Goal: Task Accomplishment & Management: Use online tool/utility

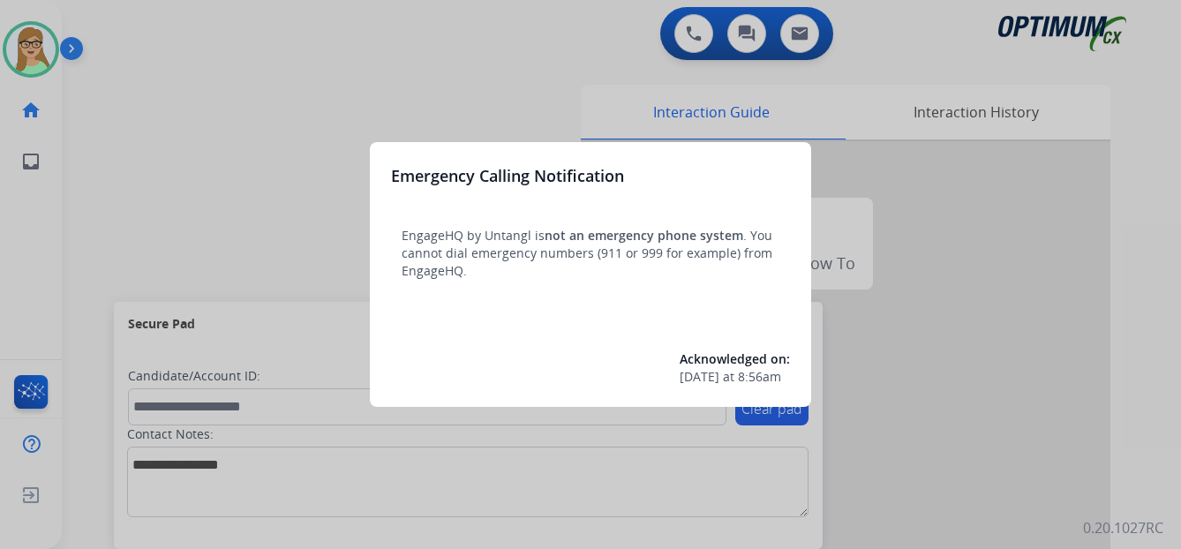
click at [45, 49] on div at bounding box center [590, 274] width 1181 height 549
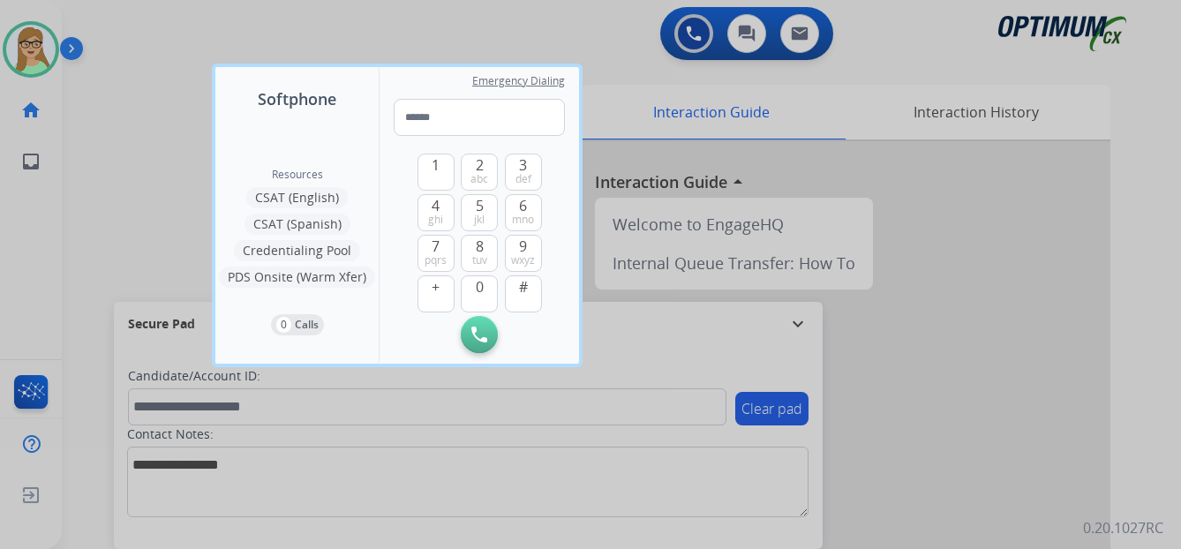
click at [278, 35] on div at bounding box center [590, 274] width 1181 height 549
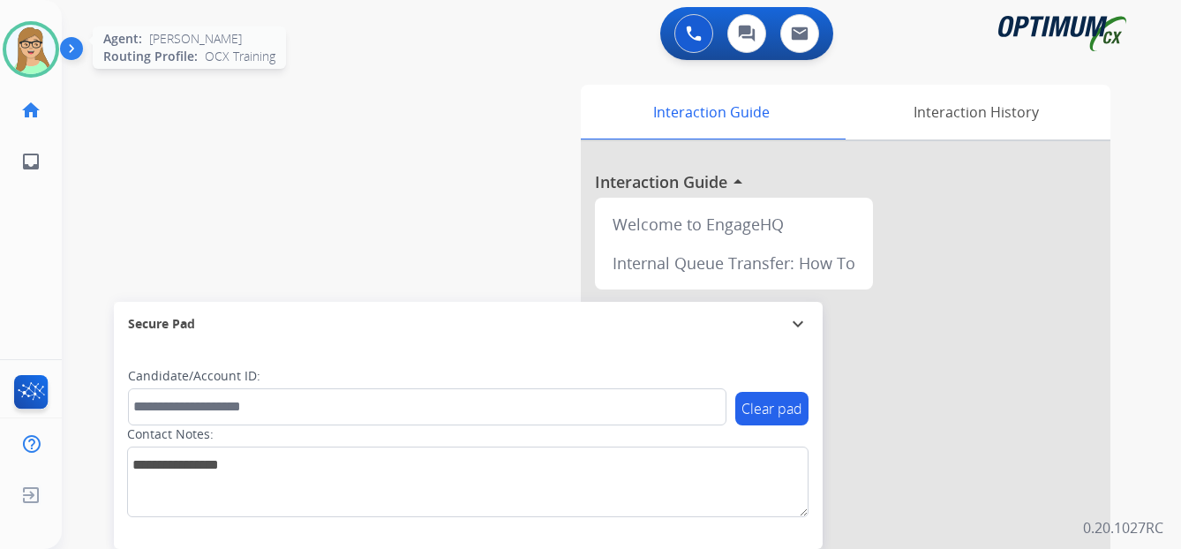
click at [19, 46] on img at bounding box center [30, 49] width 49 height 49
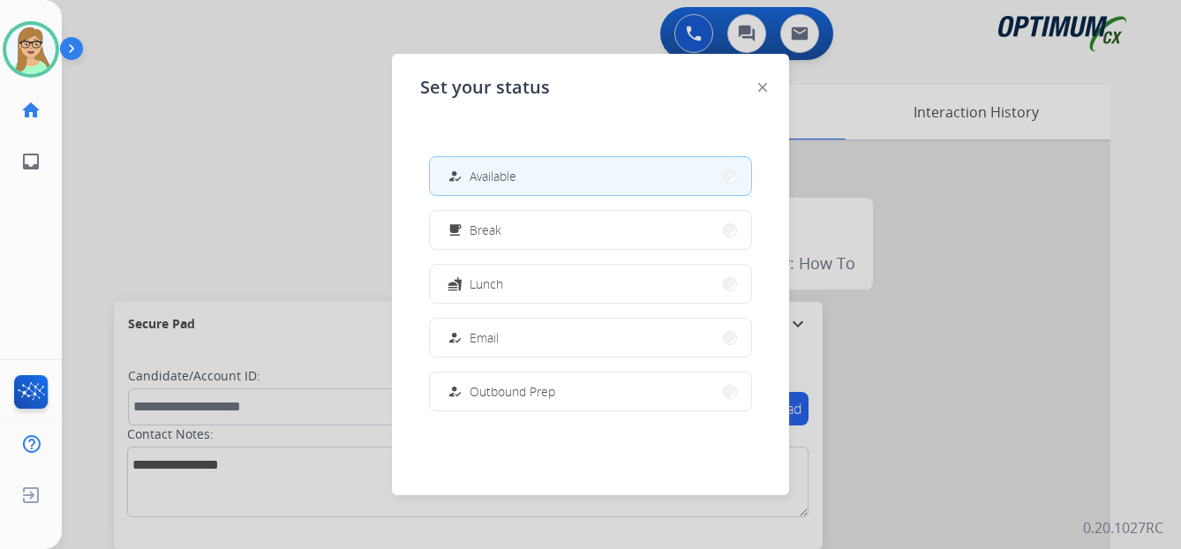
click at [480, 182] on span "Available" at bounding box center [493, 176] width 47 height 19
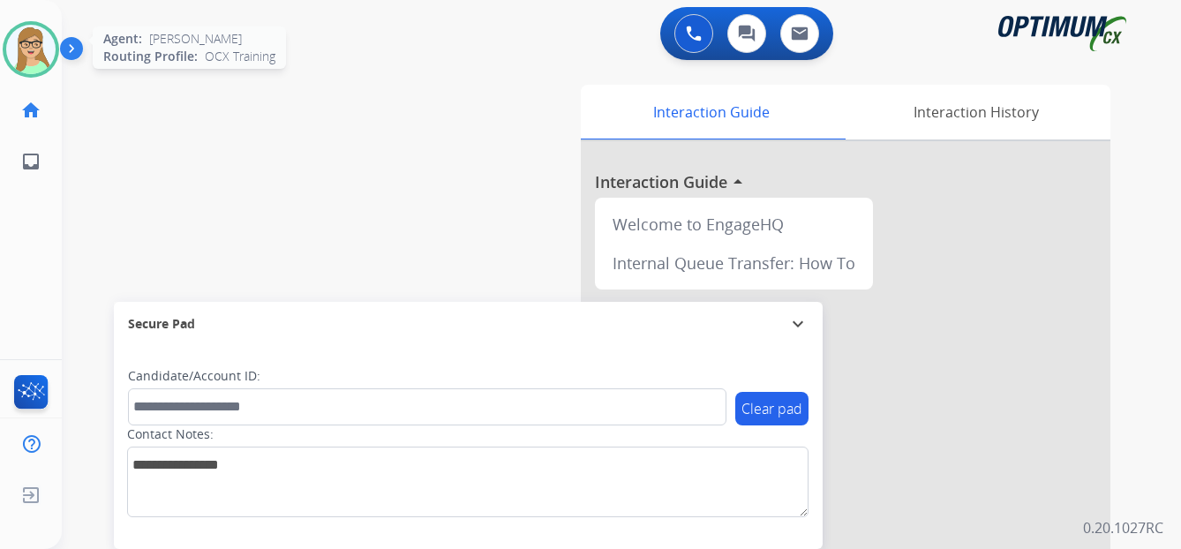
click at [46, 44] on img at bounding box center [30, 49] width 49 height 49
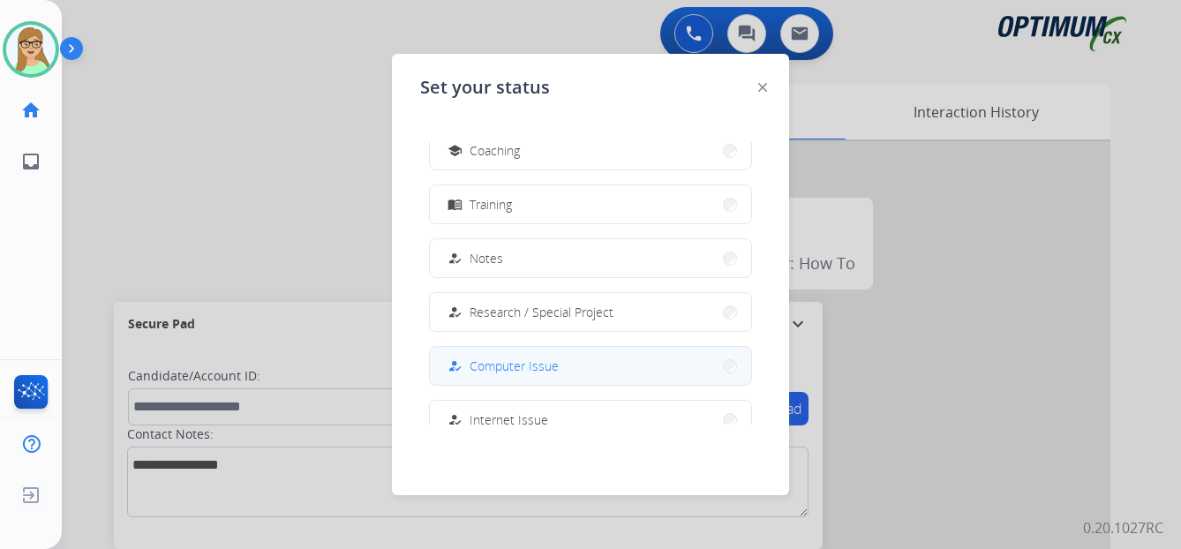
scroll to position [264, 0]
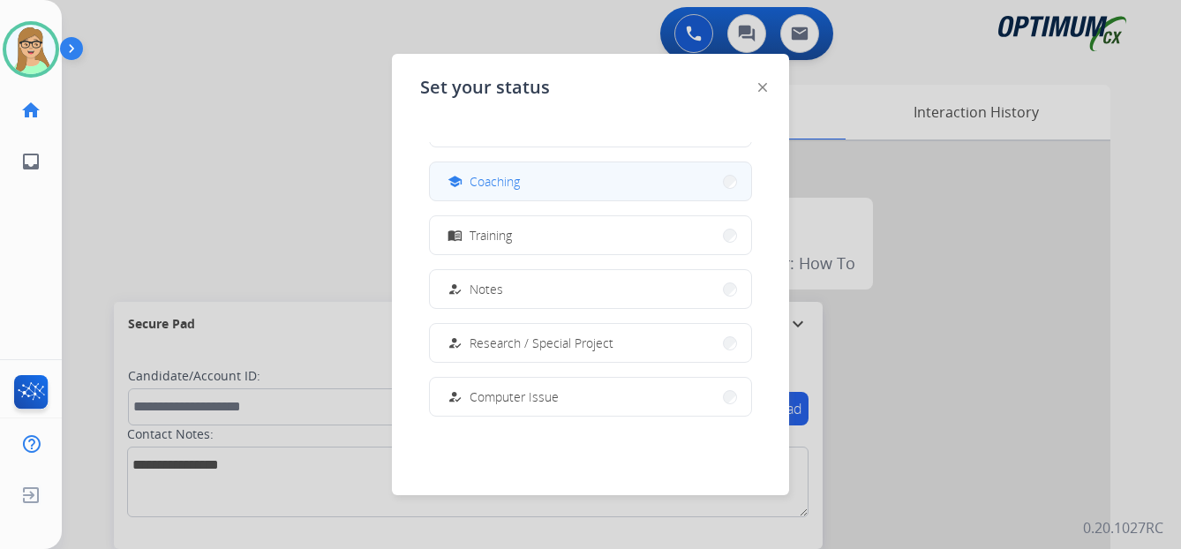
click at [511, 184] on span "Coaching" at bounding box center [495, 181] width 50 height 19
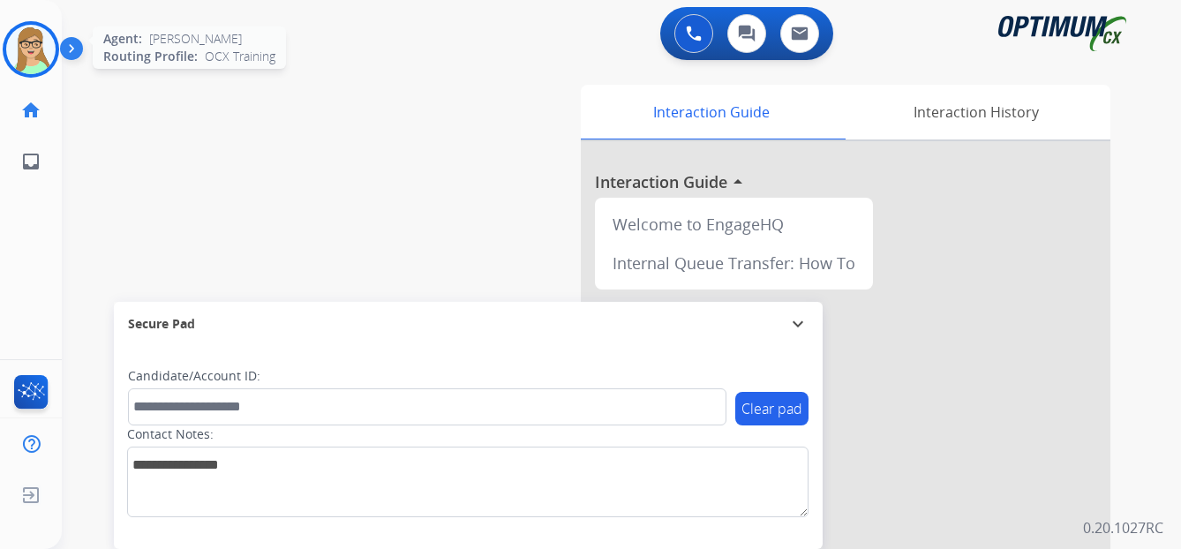
click at [52, 47] on img at bounding box center [30, 49] width 49 height 49
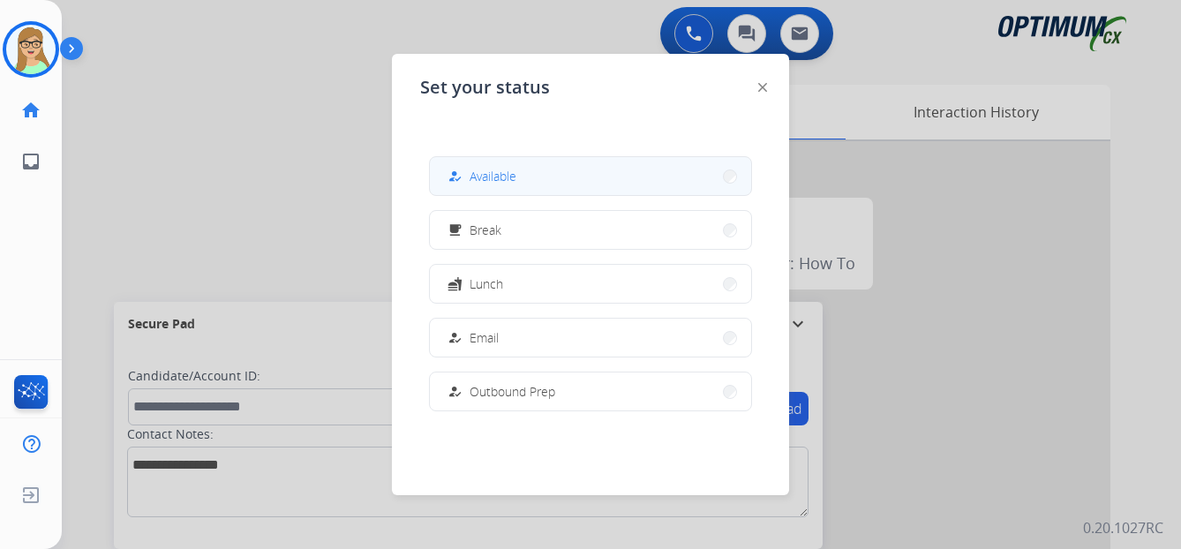
click at [506, 181] on span "Available" at bounding box center [493, 176] width 47 height 19
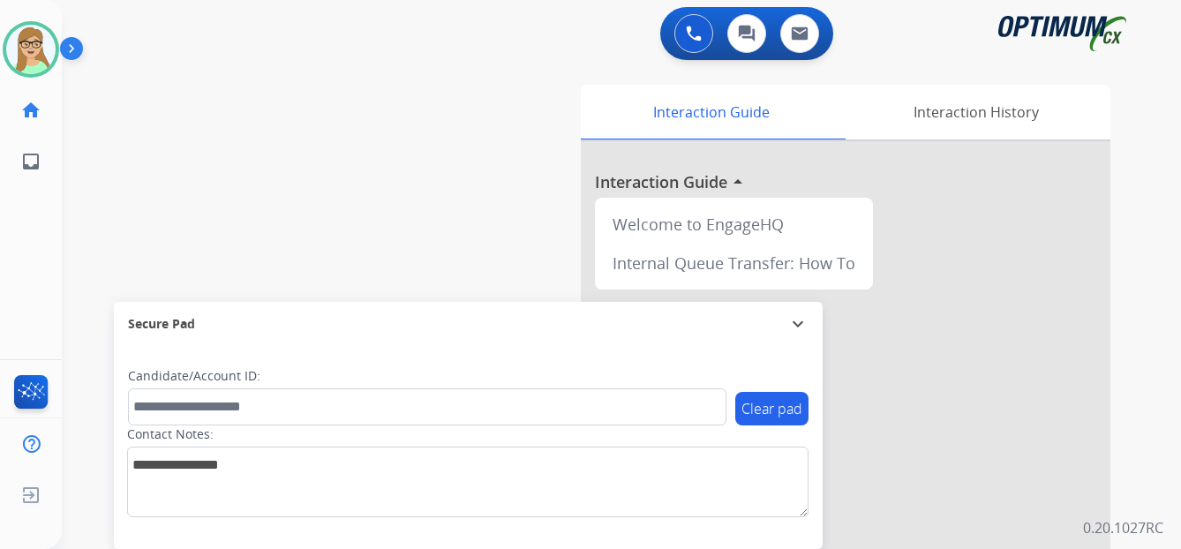
click at [72, 51] on img at bounding box center [75, 52] width 30 height 34
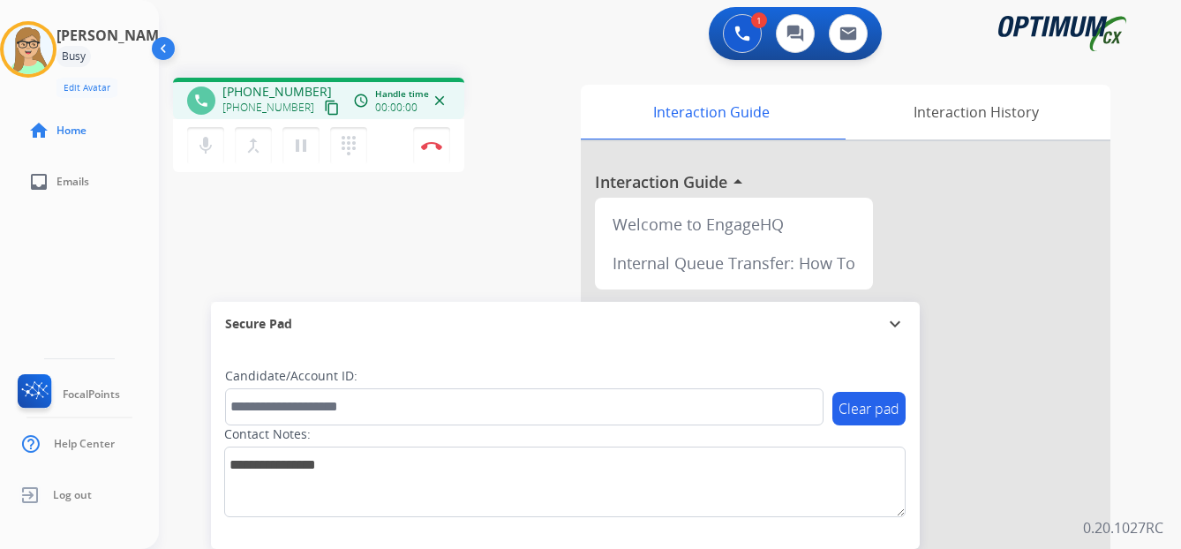
click at [324, 107] on mat-icon "content_copy" at bounding box center [332, 108] width 16 height 16
click at [429, 143] on img at bounding box center [431, 145] width 21 height 9
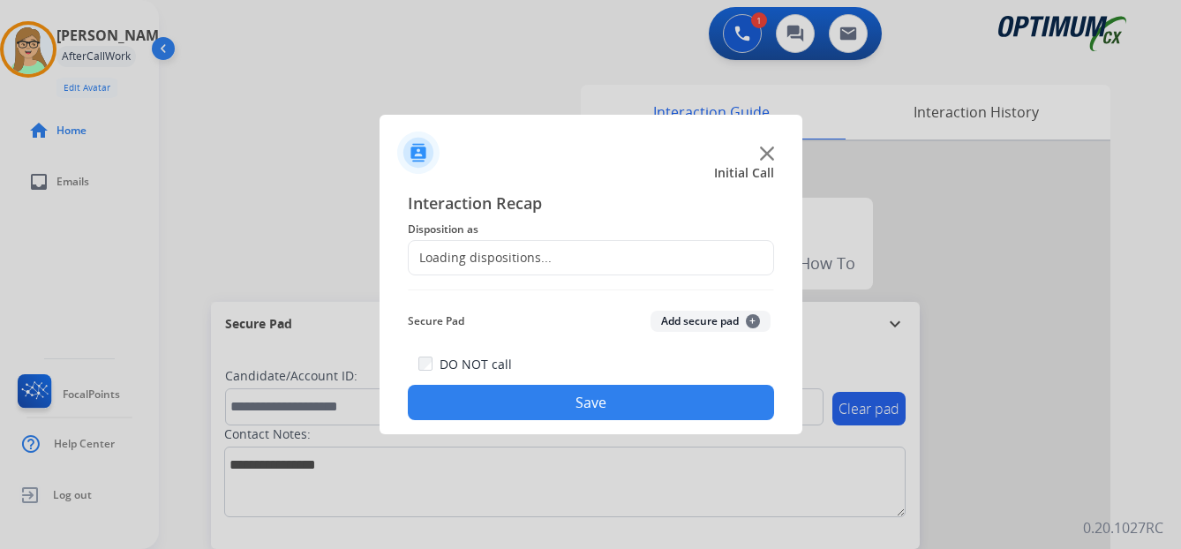
click at [481, 254] on div "Loading dispositions..." at bounding box center [480, 258] width 143 height 18
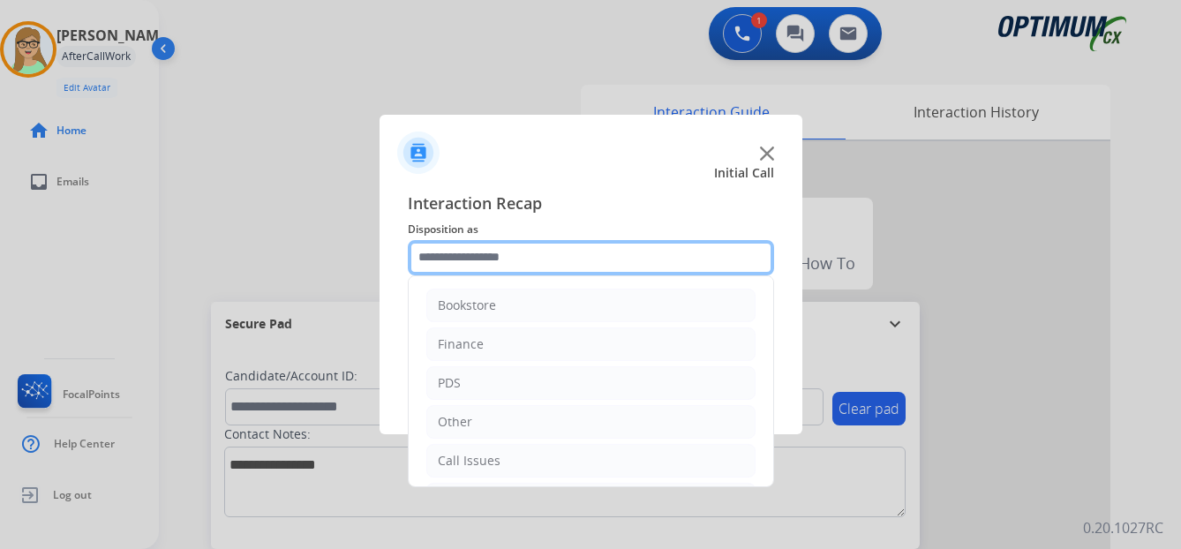
click at [481, 254] on input "text" at bounding box center [591, 257] width 366 height 35
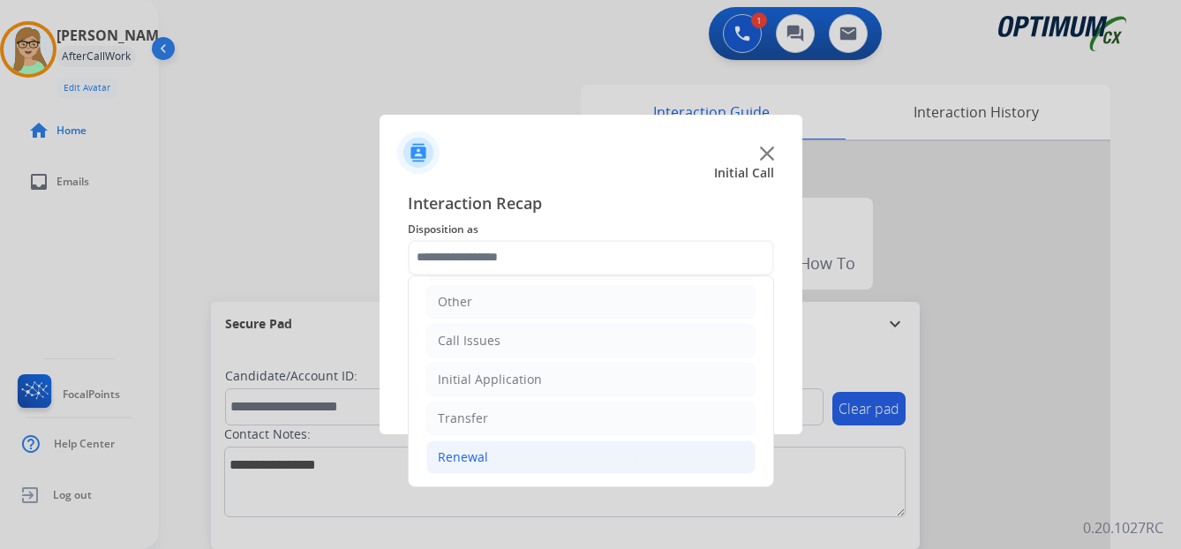
click at [468, 457] on div "Renewal" at bounding box center [463, 458] width 50 height 18
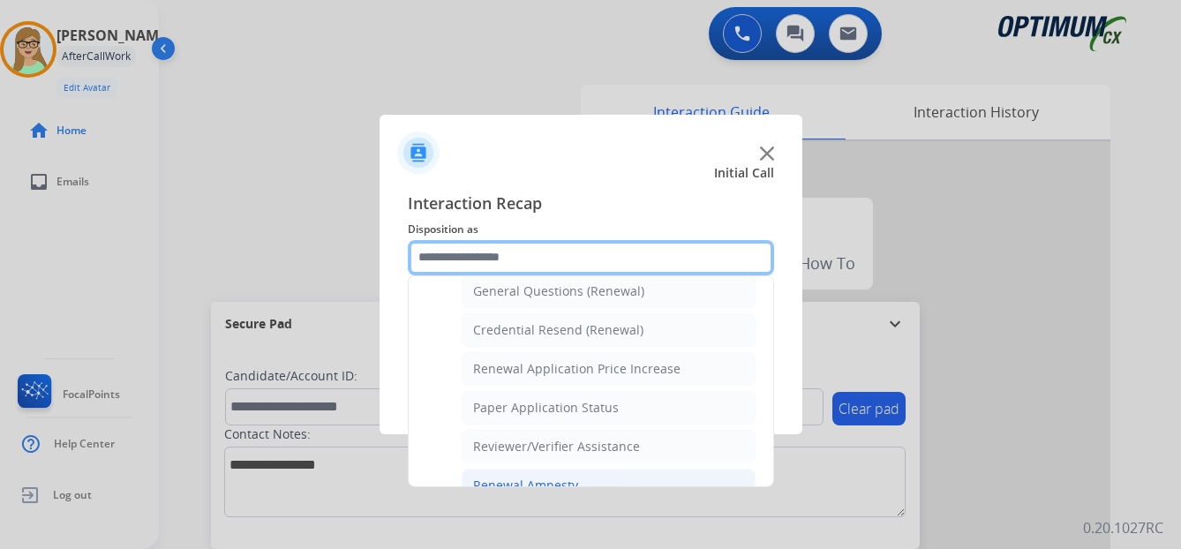
scroll to position [505, 0]
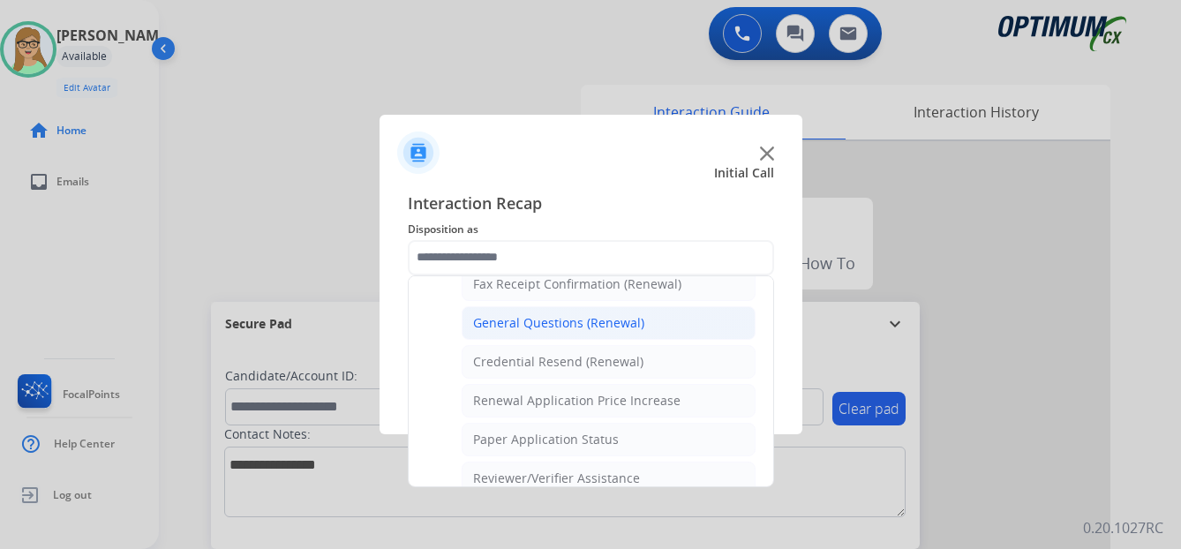
click at [533, 322] on div "General Questions (Renewal)" at bounding box center [558, 323] width 171 height 18
type input "**********"
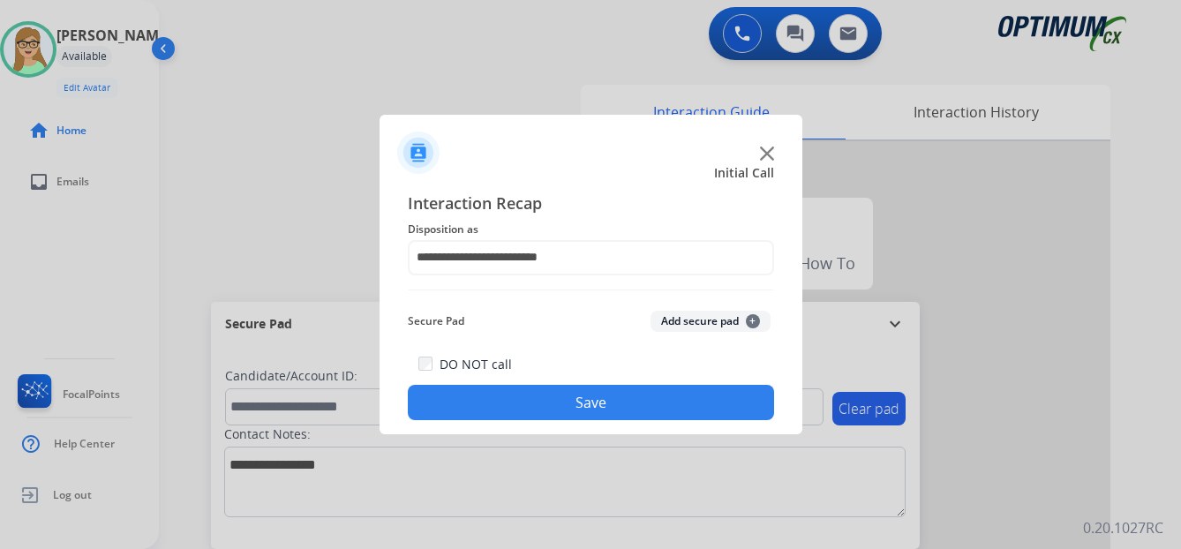
drag, startPoint x: 533, startPoint y: 399, endPoint x: 377, endPoint y: 437, distance: 160.8
click at [532, 399] on button "Save" at bounding box center [591, 402] width 366 height 35
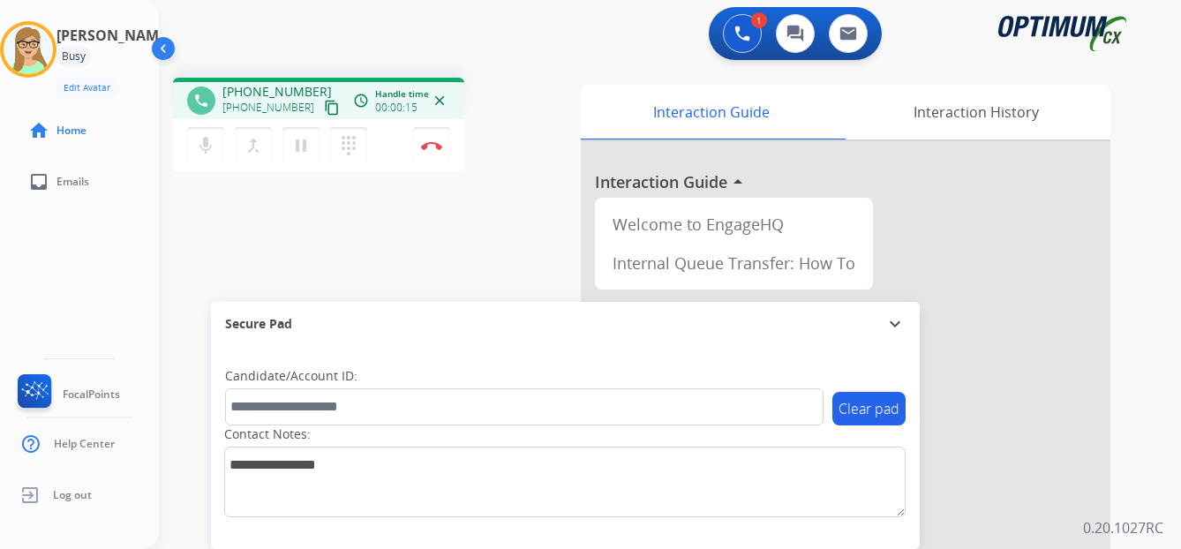
click at [324, 109] on mat-icon "content_copy" at bounding box center [332, 108] width 16 height 16
click at [435, 148] on img at bounding box center [431, 145] width 21 height 9
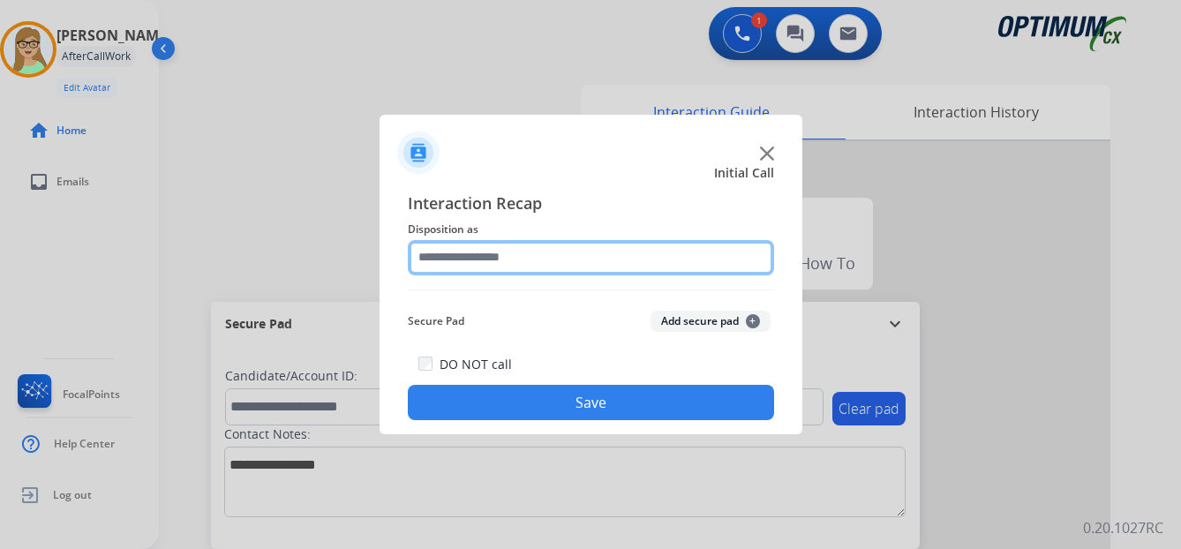
click at [473, 258] on input "text" at bounding box center [591, 257] width 366 height 35
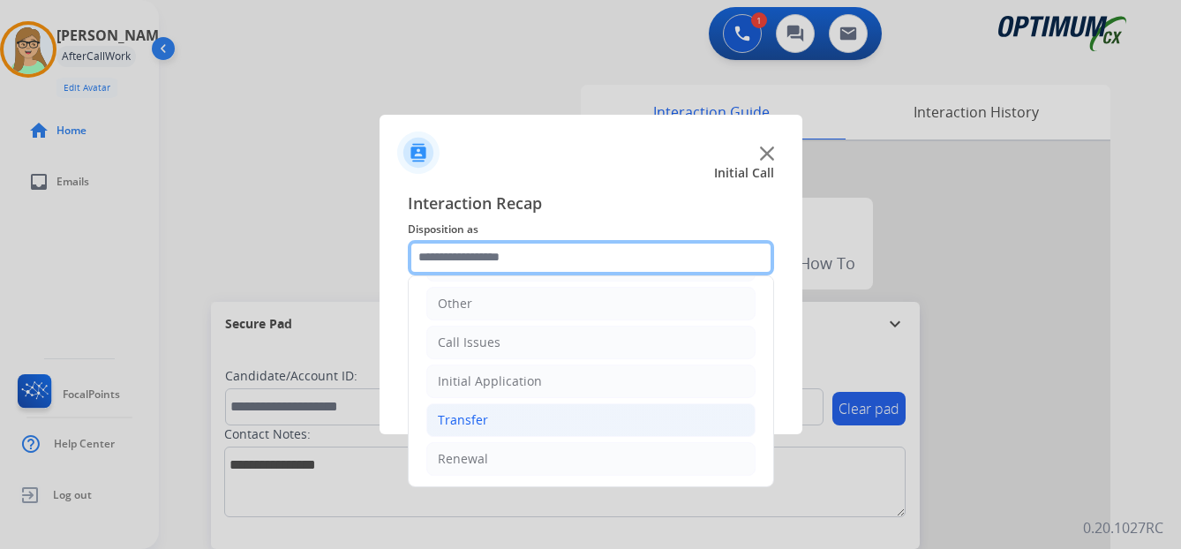
scroll to position [120, 0]
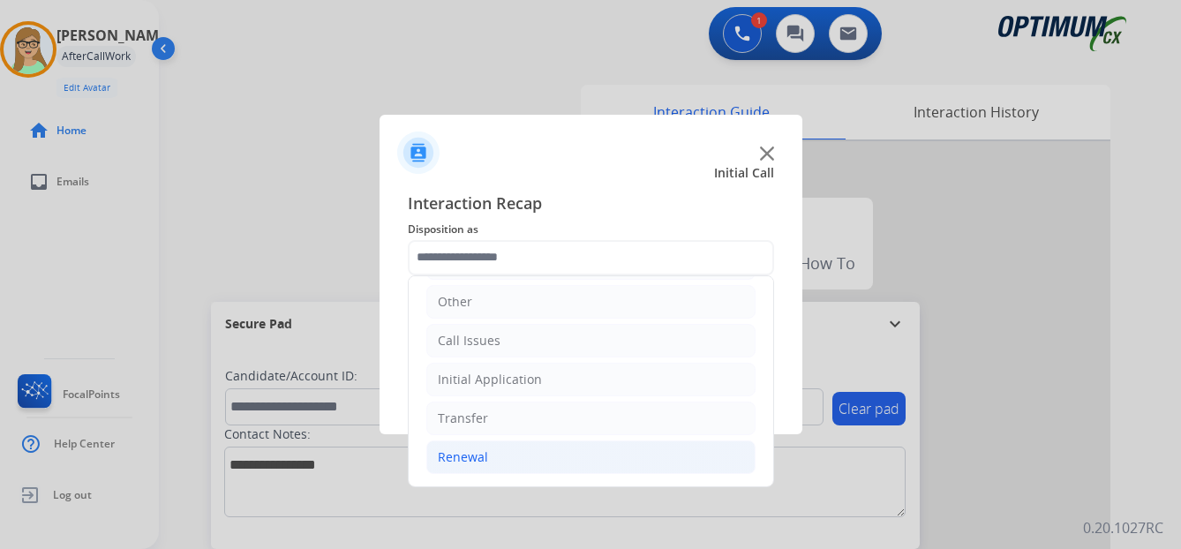
click at [478, 458] on div "Renewal" at bounding box center [463, 458] width 50 height 18
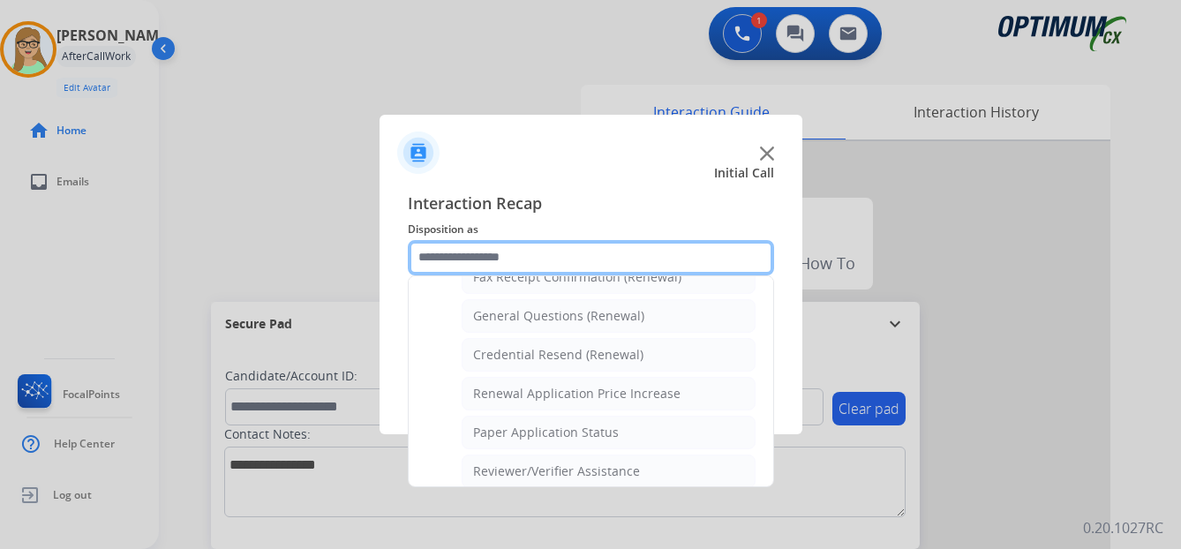
scroll to position [505, 0]
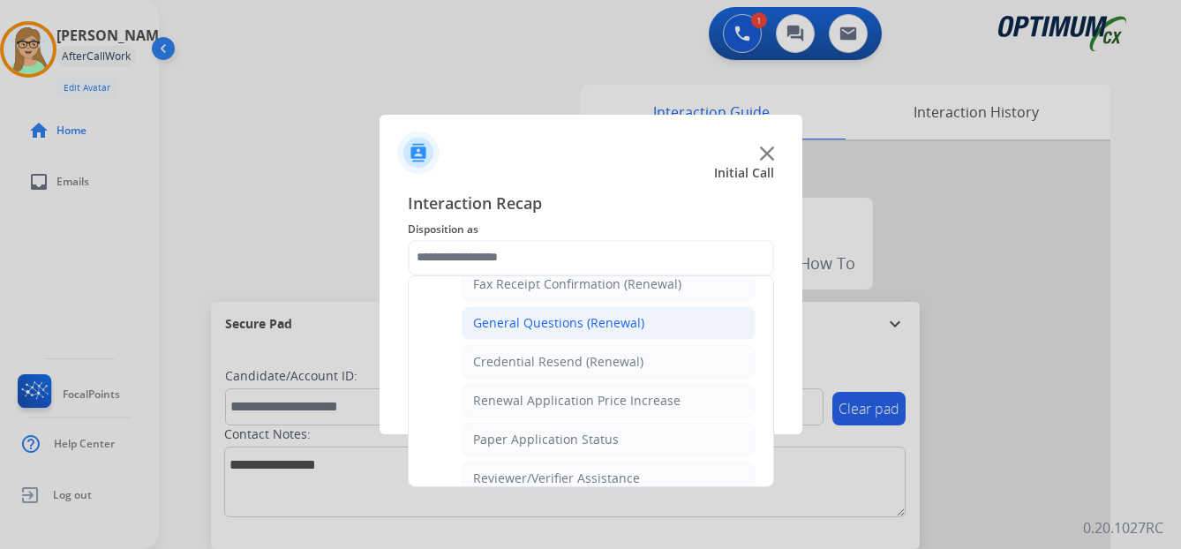
click at [517, 328] on div "General Questions (Renewal)" at bounding box center [558, 323] width 171 height 18
type input "**********"
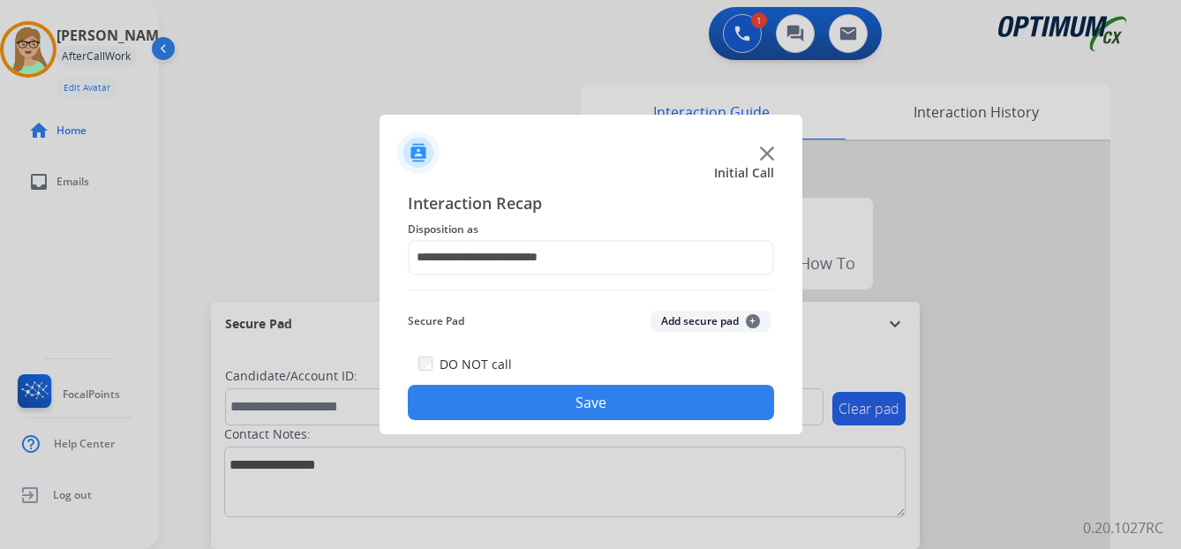
drag, startPoint x: 538, startPoint y: 400, endPoint x: 3, endPoint y: 459, distance: 538.4
click at [461, 421] on div "**********" at bounding box center [591, 306] width 423 height 259
click at [540, 412] on button "Save" at bounding box center [591, 402] width 366 height 35
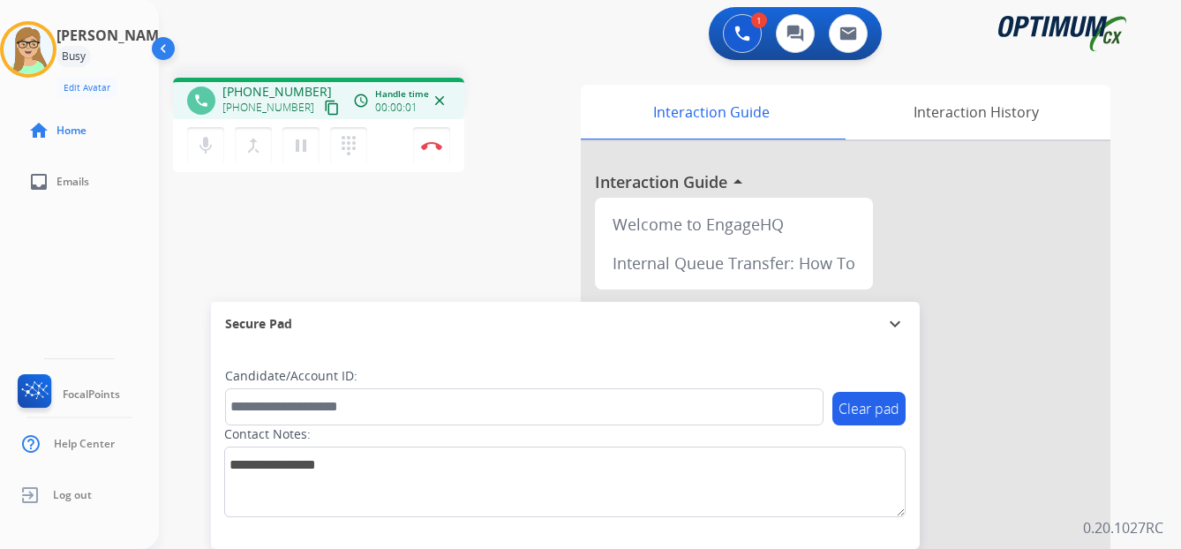
drag, startPoint x: 315, startPoint y: 108, endPoint x: 1, endPoint y: 208, distance: 329.8
click at [324, 108] on mat-icon "content_copy" at bounding box center [332, 108] width 16 height 16
click at [434, 143] on img at bounding box center [431, 145] width 21 height 9
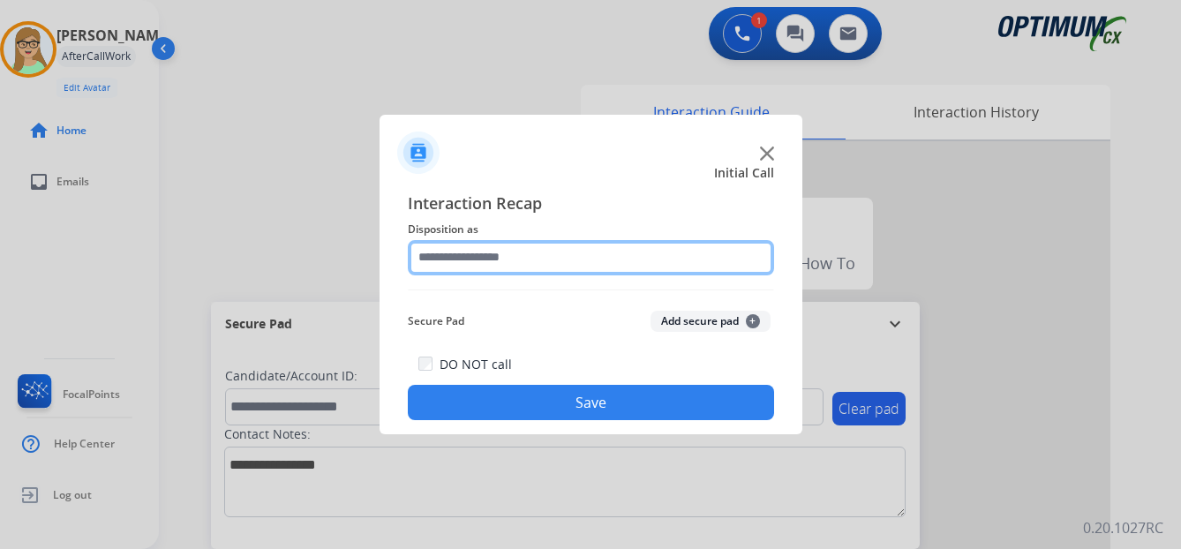
click at [499, 262] on input "text" at bounding box center [591, 257] width 366 height 35
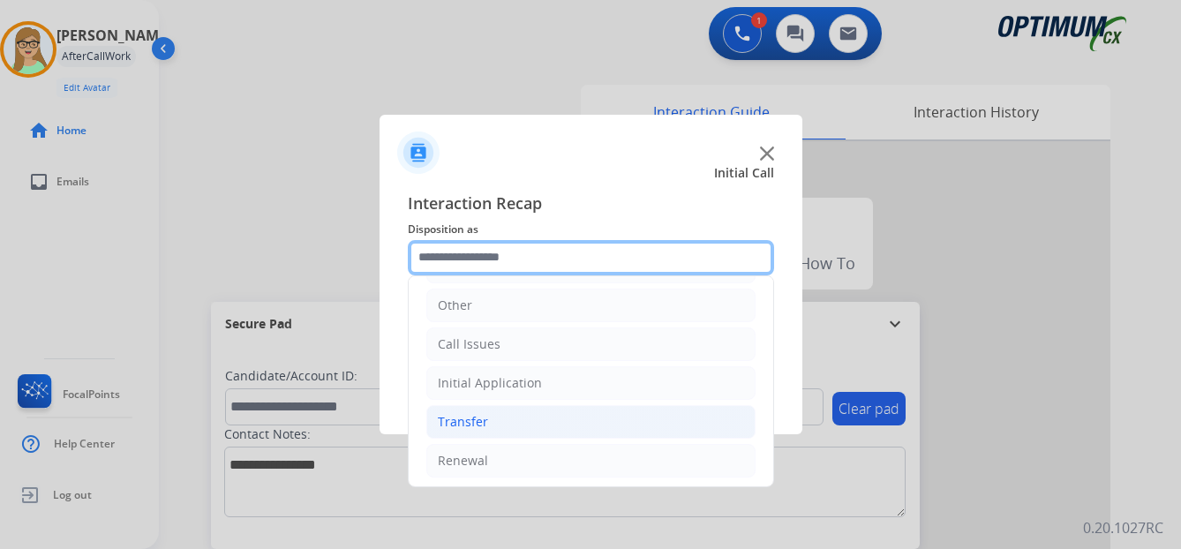
scroll to position [120, 0]
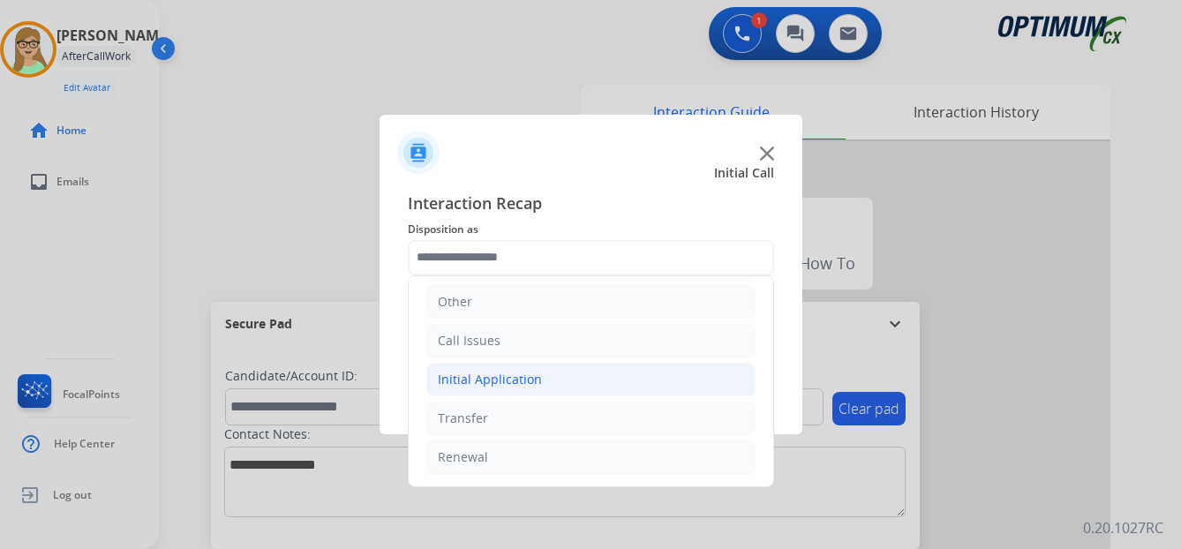
click at [504, 380] on div "Initial Application" at bounding box center [490, 380] width 104 height 18
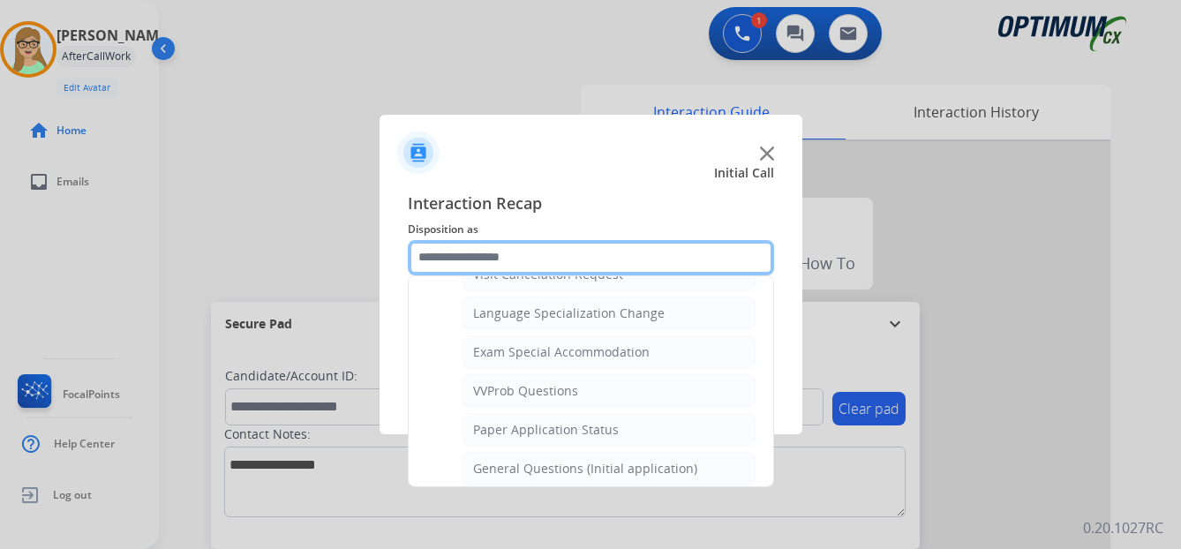
scroll to position [915, 0]
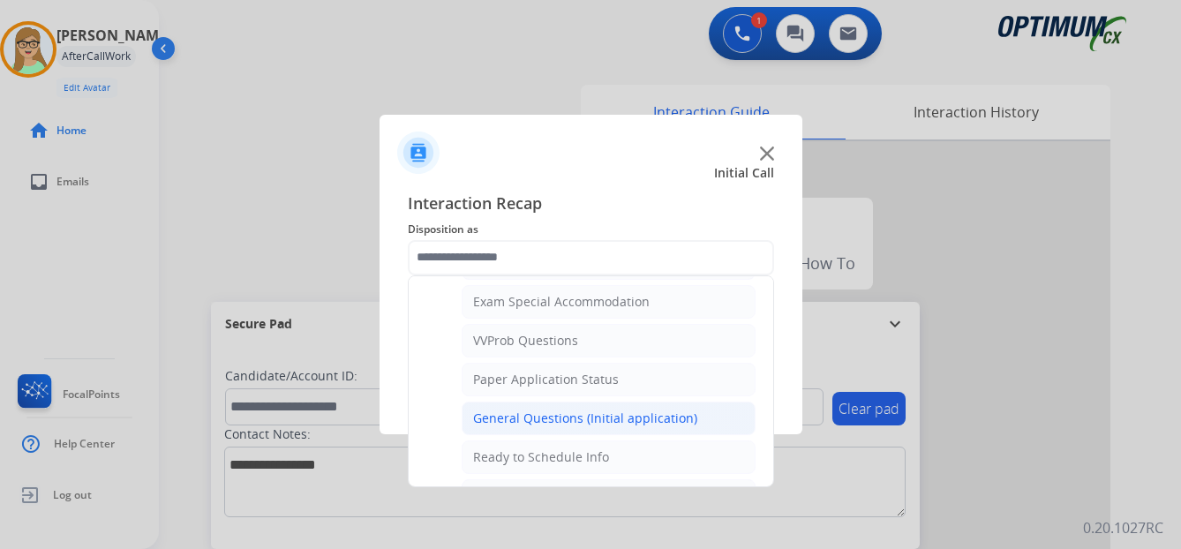
click at [560, 419] on div "General Questions (Initial application)" at bounding box center [585, 419] width 224 height 18
type input "**********"
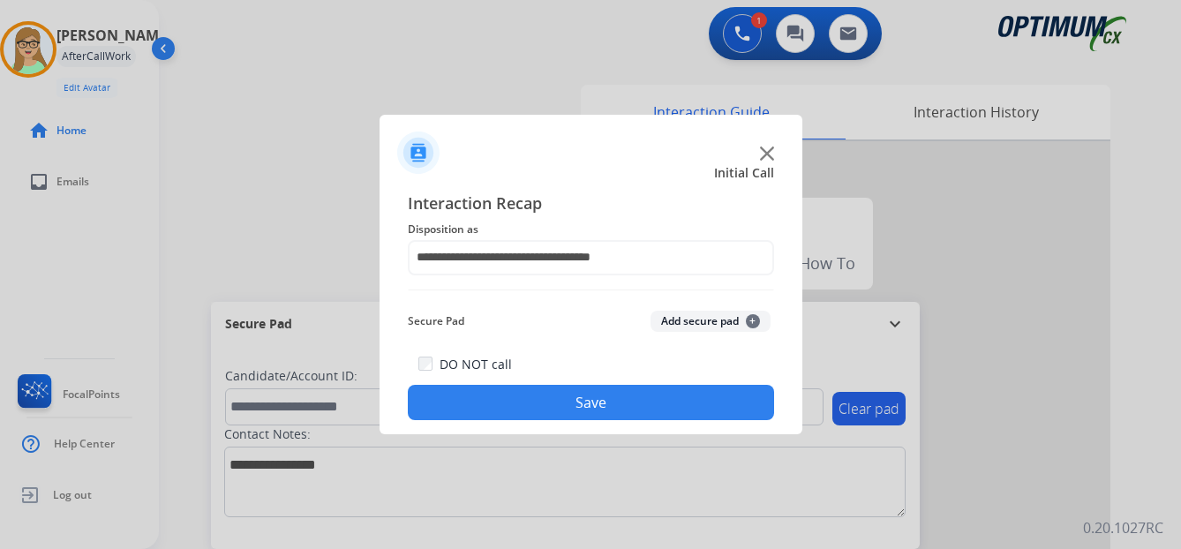
click at [553, 408] on button "Save" at bounding box center [591, 402] width 366 height 35
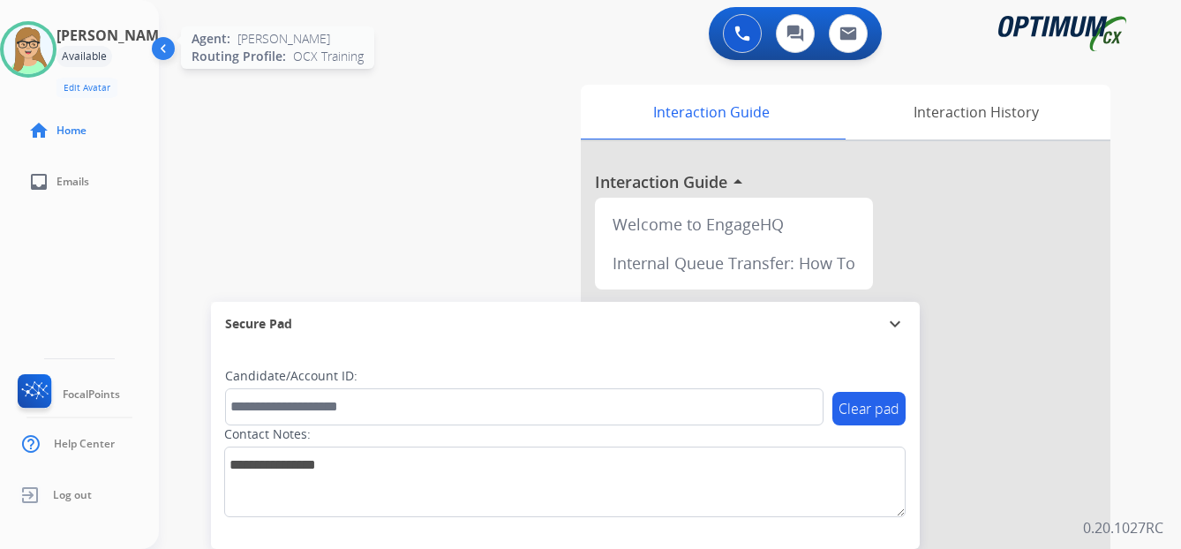
click at [43, 41] on img at bounding box center [28, 49] width 49 height 49
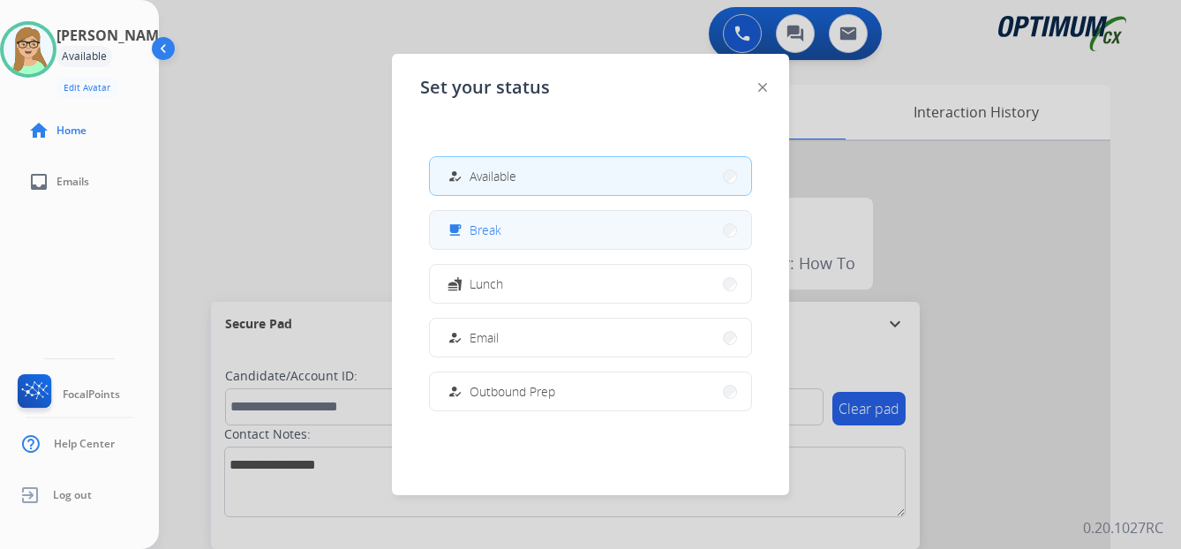
click at [499, 223] on span "Break" at bounding box center [486, 230] width 32 height 19
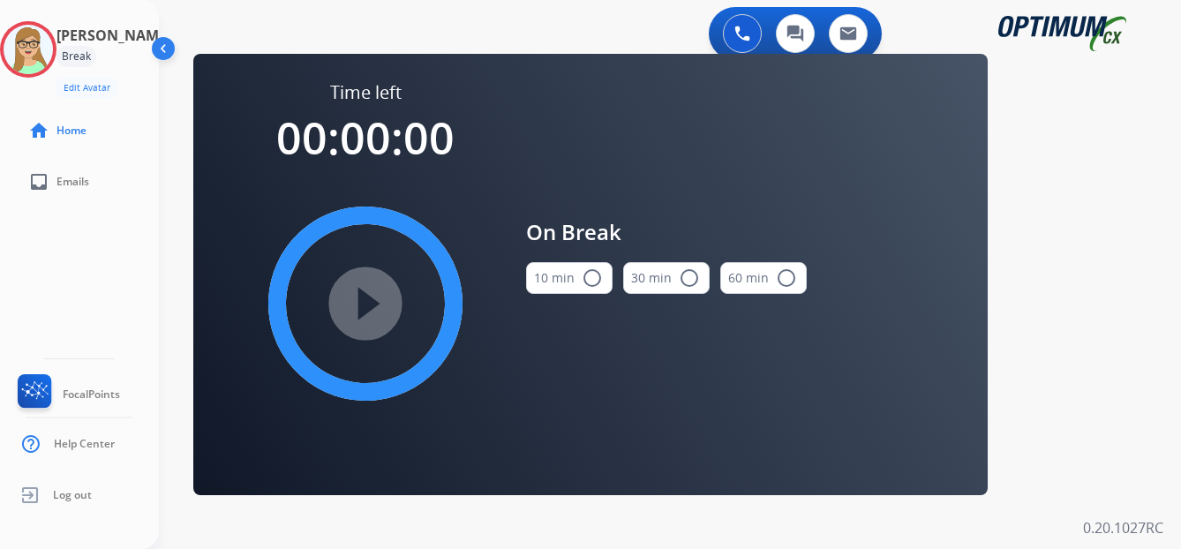
click at [593, 276] on mat-icon "radio_button_unchecked" at bounding box center [592, 278] width 21 height 21
click at [371, 298] on mat-icon "play_circle_filled" at bounding box center [365, 303] width 21 height 21
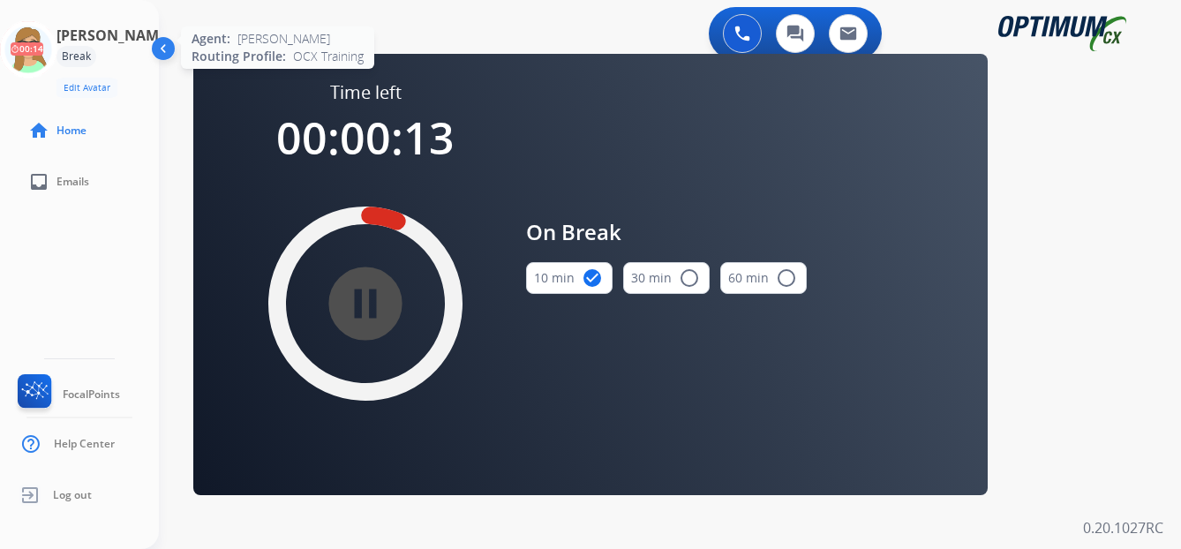
click at [42, 36] on icon at bounding box center [28, 49] width 57 height 57
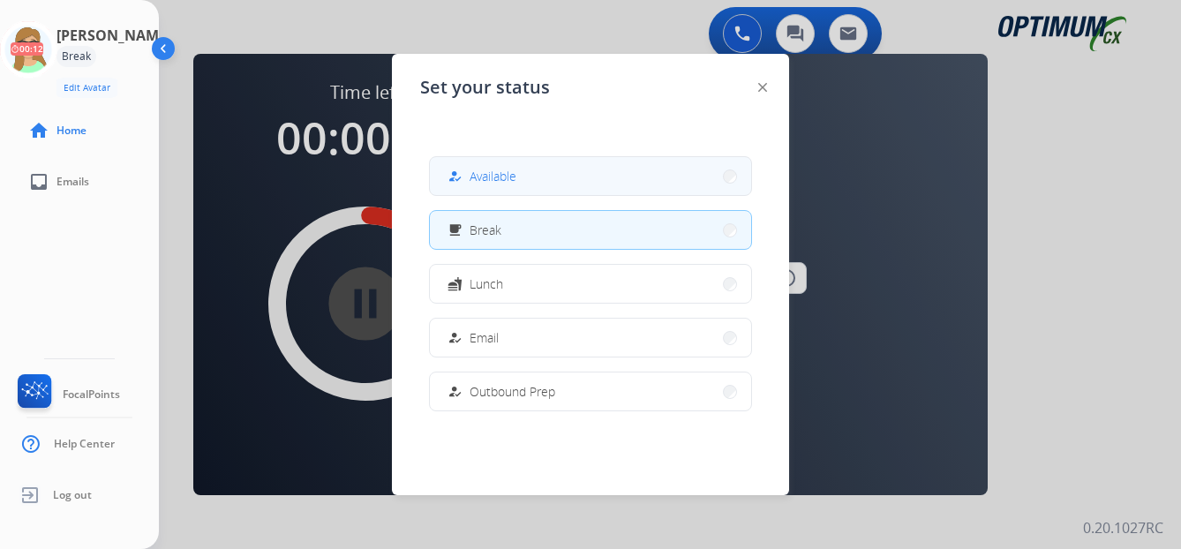
click at [510, 175] on span "Available" at bounding box center [493, 176] width 47 height 19
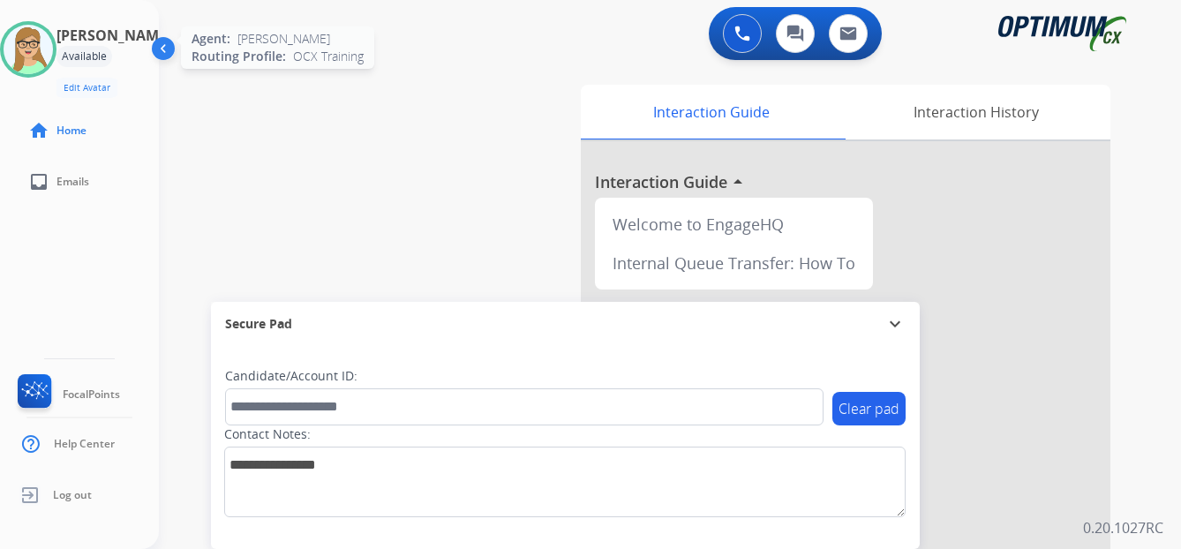
click at [34, 42] on img at bounding box center [28, 49] width 49 height 49
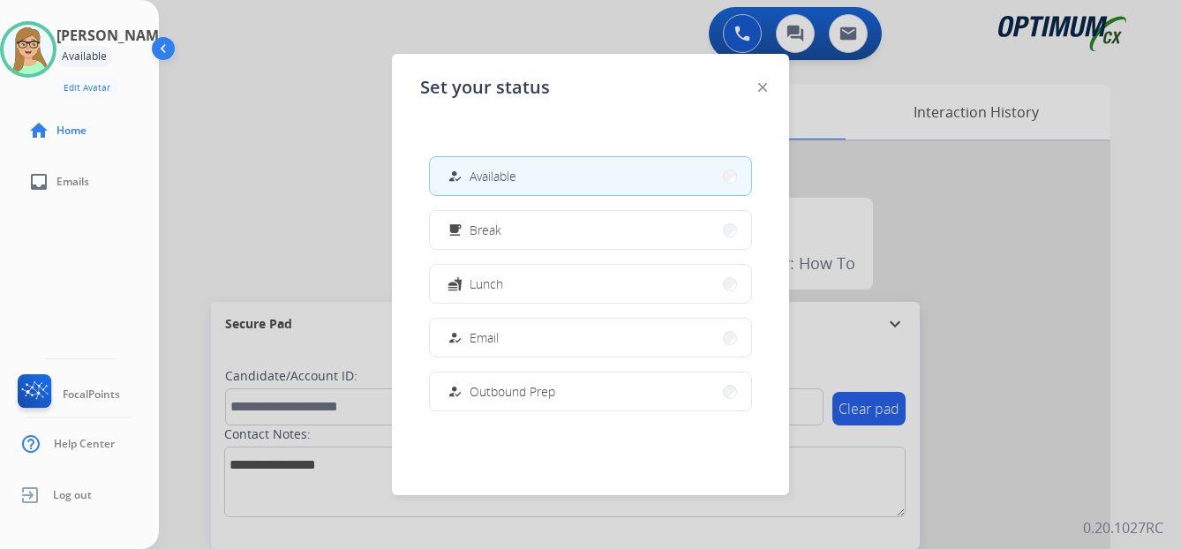
click at [72, 244] on div "[PERSON_NAME] Edit Avatar Agent: [PERSON_NAME] Profile: OCX Training home Home …" at bounding box center [79, 274] width 159 height 549
click at [242, 170] on div at bounding box center [590, 274] width 1181 height 549
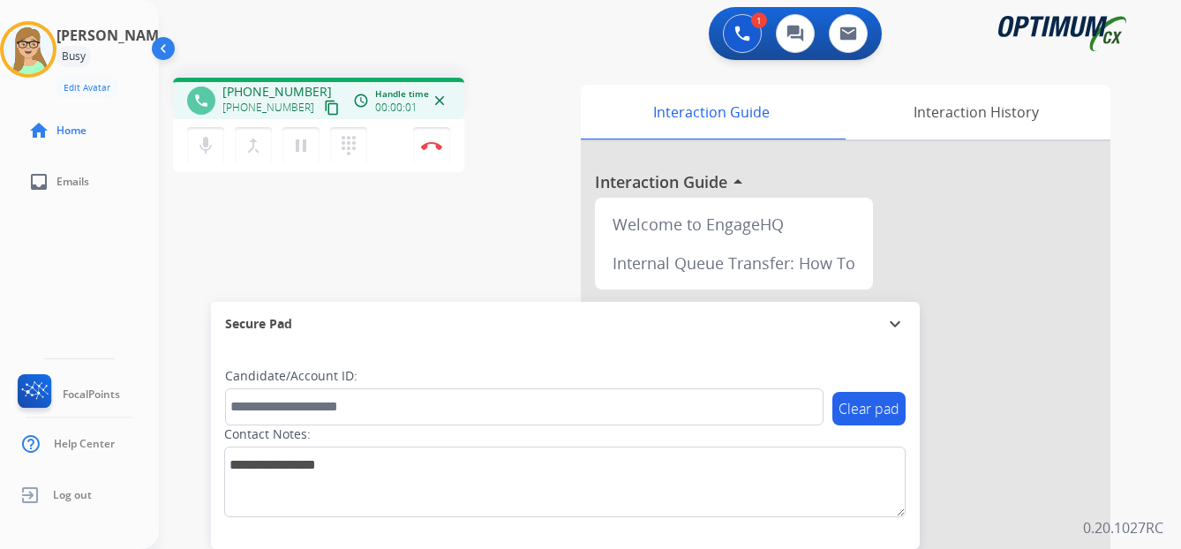
click at [324, 109] on mat-icon "content_copy" at bounding box center [332, 108] width 16 height 16
click at [350, 147] on mat-icon "dialpad" at bounding box center [348, 145] width 21 height 21
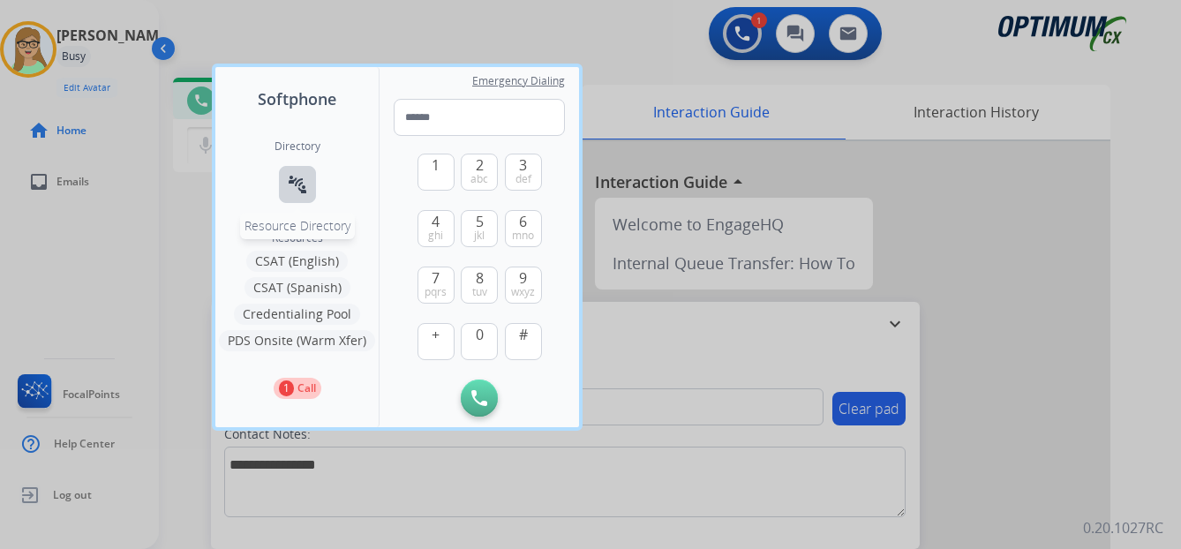
click at [302, 189] on mat-icon "connect_without_contact" at bounding box center [297, 184] width 21 height 21
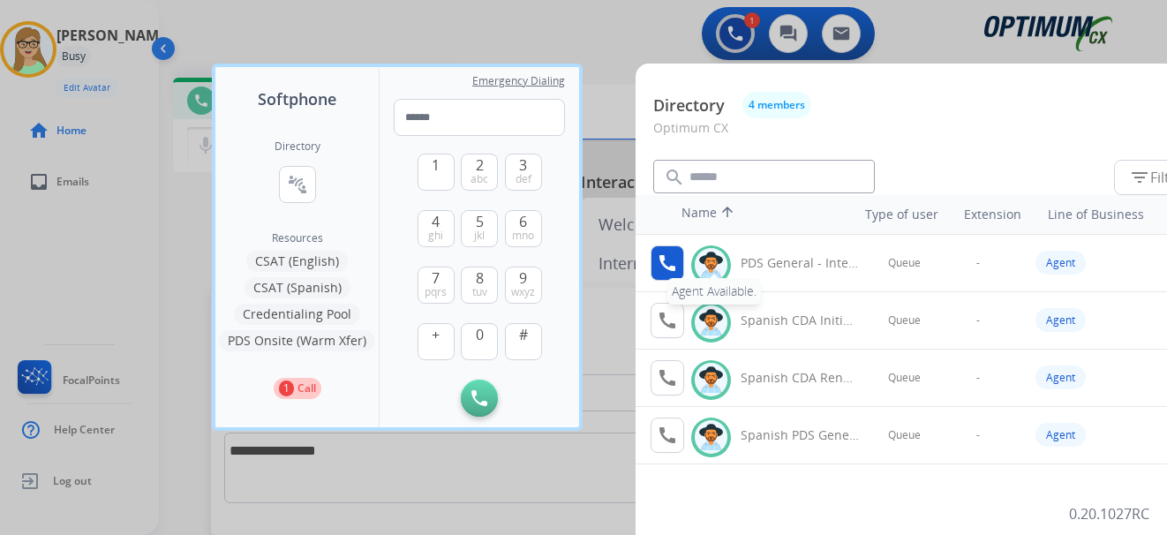
click at [667, 261] on mat-icon "call" at bounding box center [667, 263] width 21 height 21
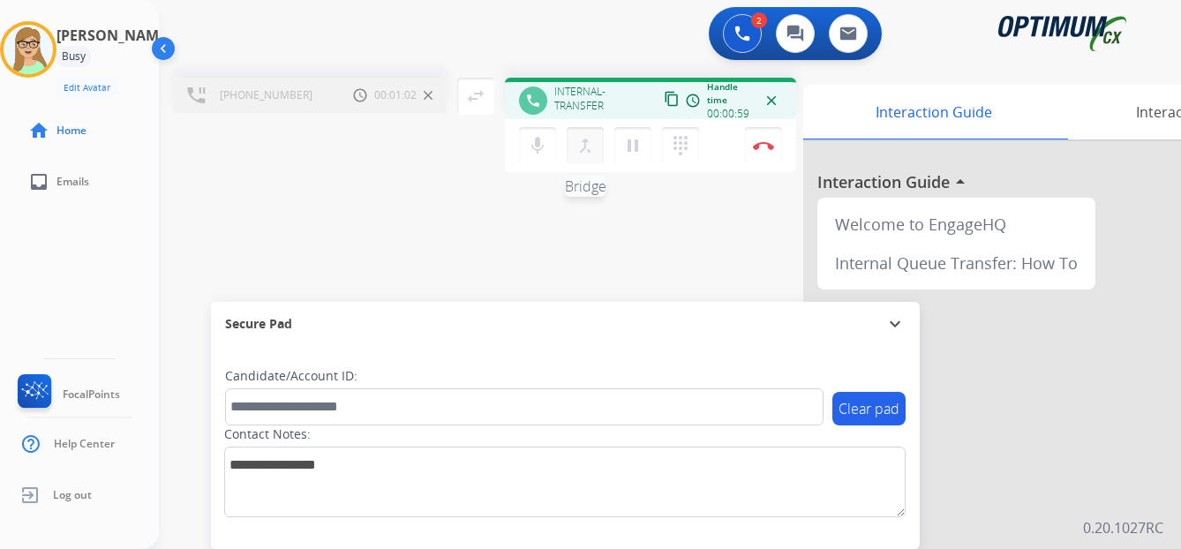
click at [586, 148] on mat-icon "merge_type" at bounding box center [585, 145] width 21 height 21
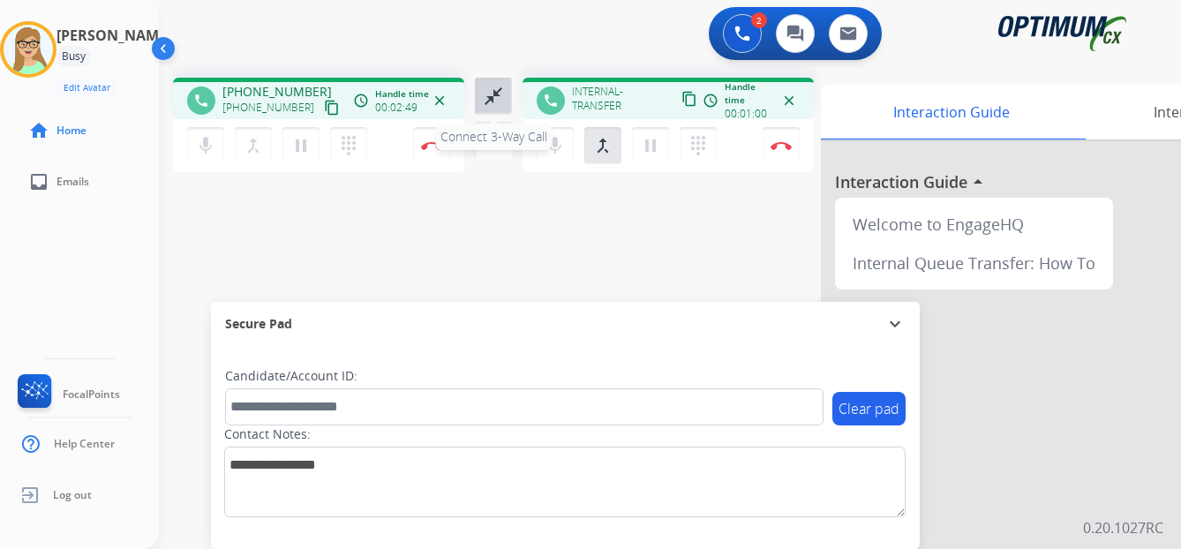
click at [489, 101] on mat-icon "close_fullscreen" at bounding box center [493, 96] width 21 height 21
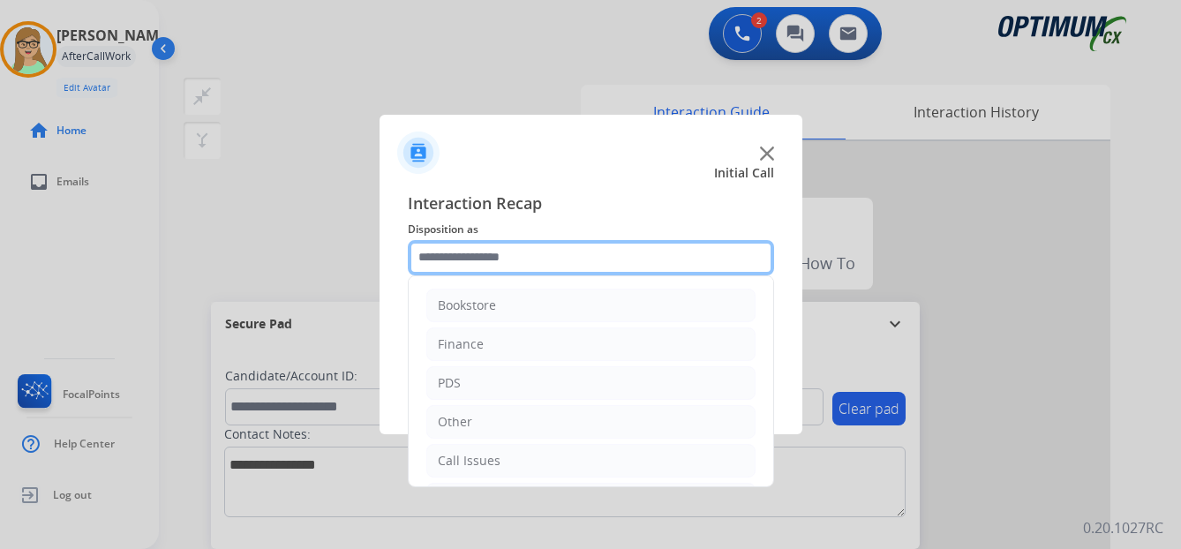
click at [467, 263] on input "text" at bounding box center [591, 257] width 366 height 35
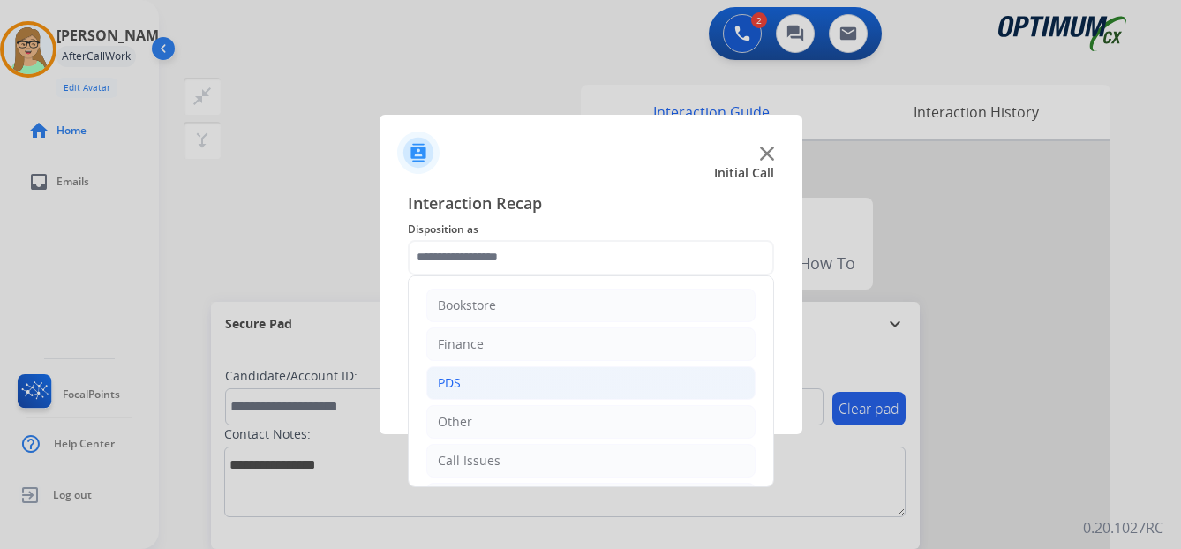
click at [453, 383] on div "PDS" at bounding box center [449, 383] width 23 height 18
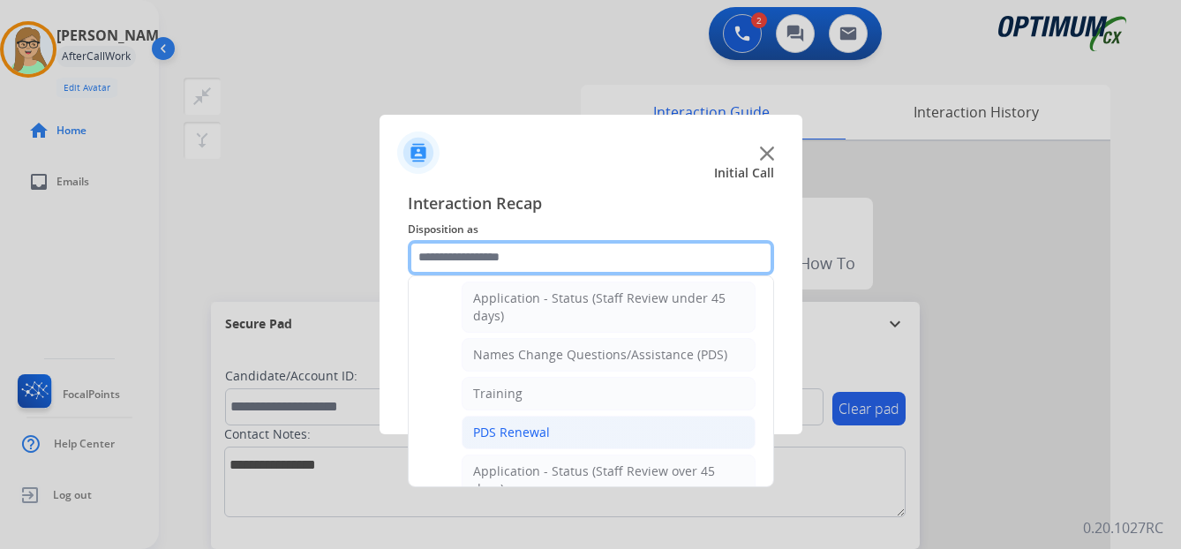
scroll to position [177, 0]
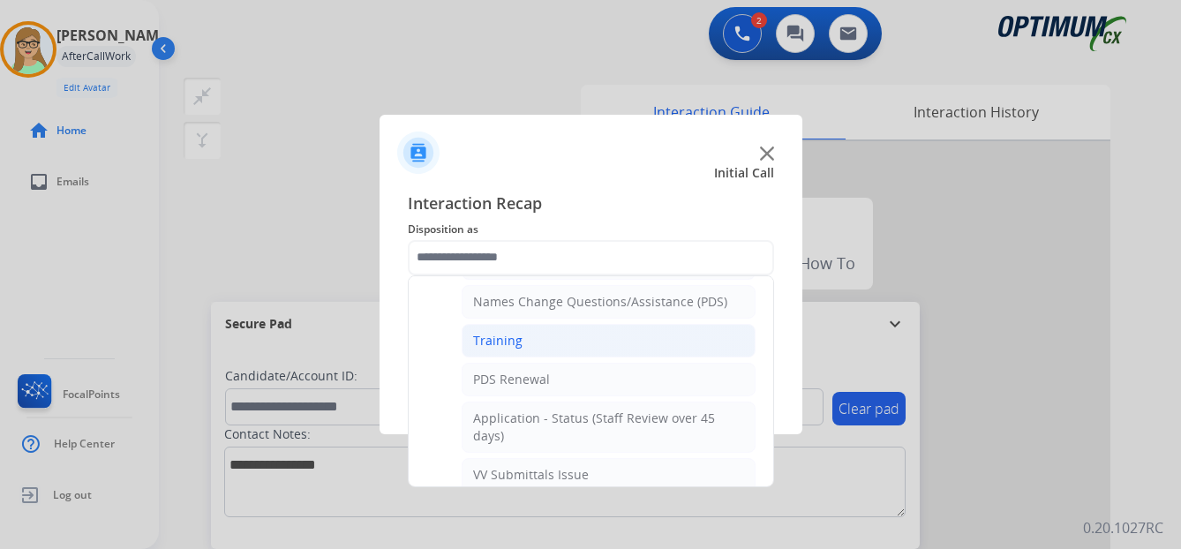
click at [497, 345] on div "Training" at bounding box center [497, 341] width 49 height 18
type input "********"
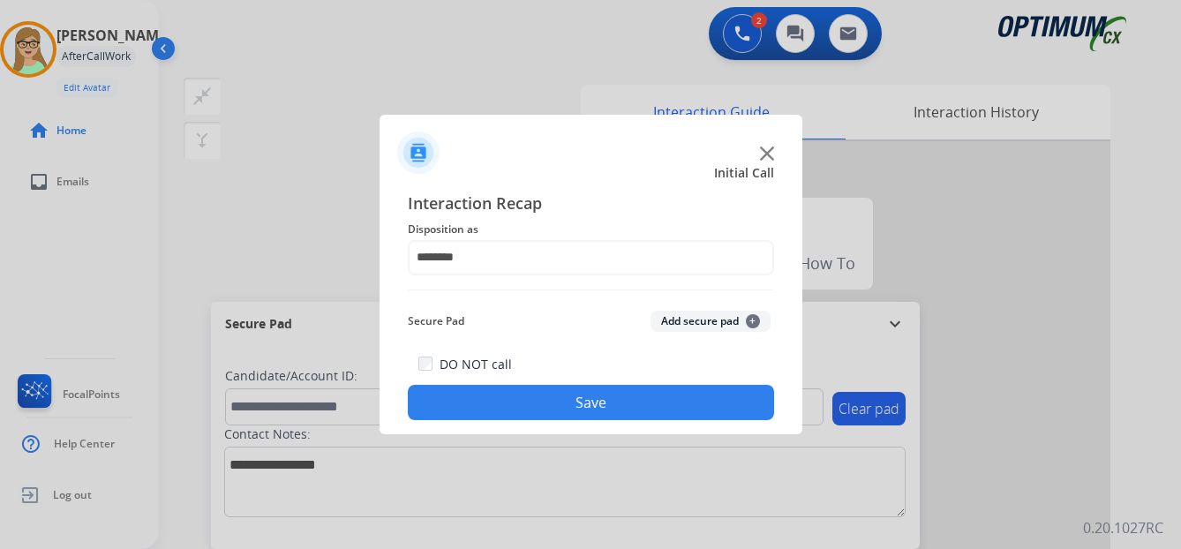
click at [485, 387] on button "Save" at bounding box center [591, 402] width 366 height 35
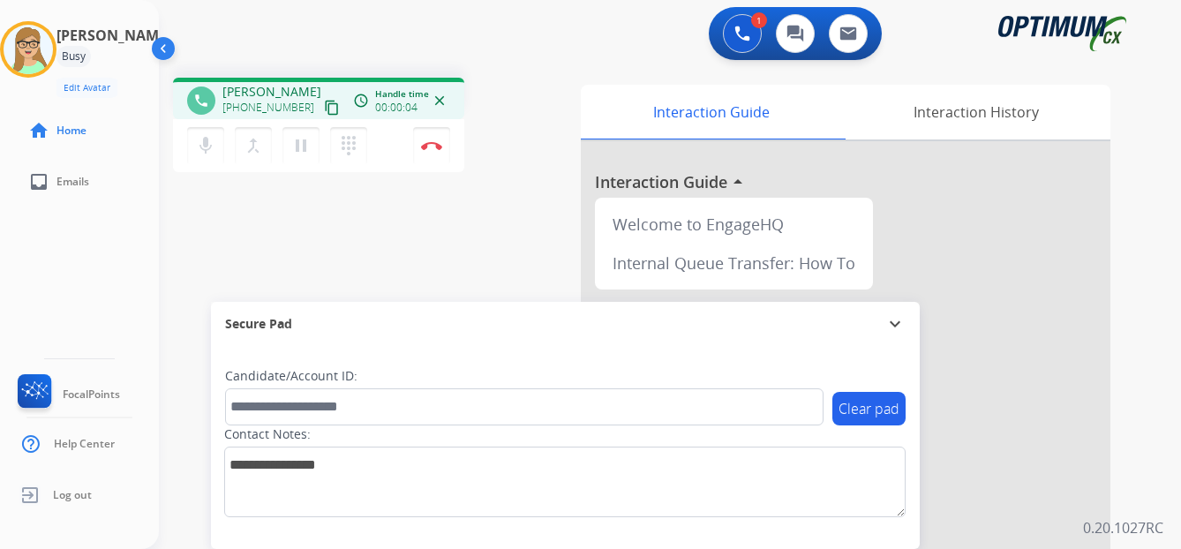
click at [324, 107] on mat-icon "content_copy" at bounding box center [332, 108] width 16 height 16
click at [432, 147] on img at bounding box center [431, 145] width 21 height 9
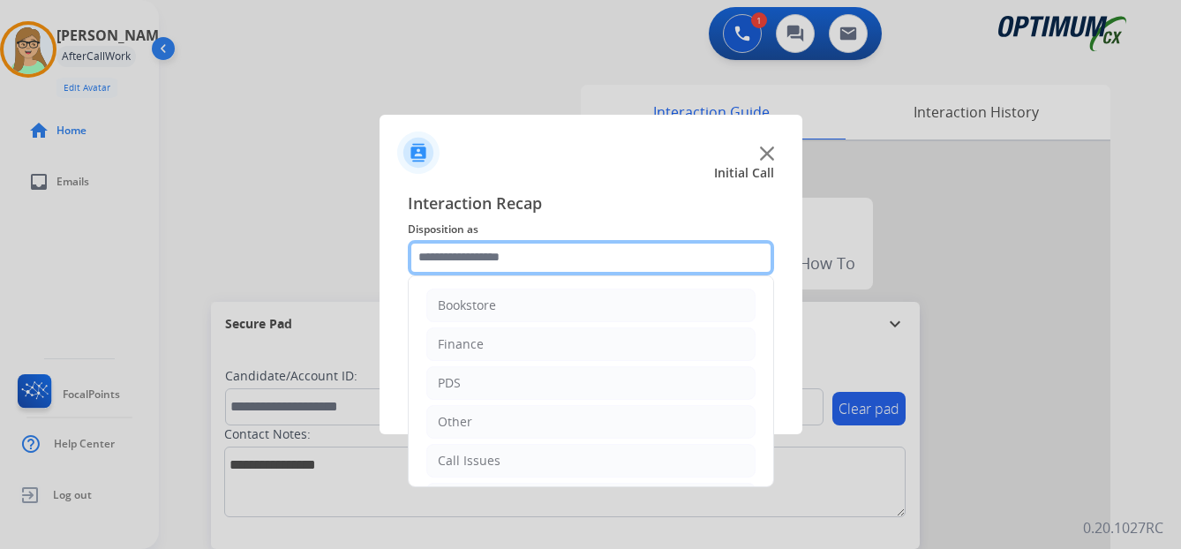
click at [494, 258] on input "text" at bounding box center [591, 257] width 366 height 35
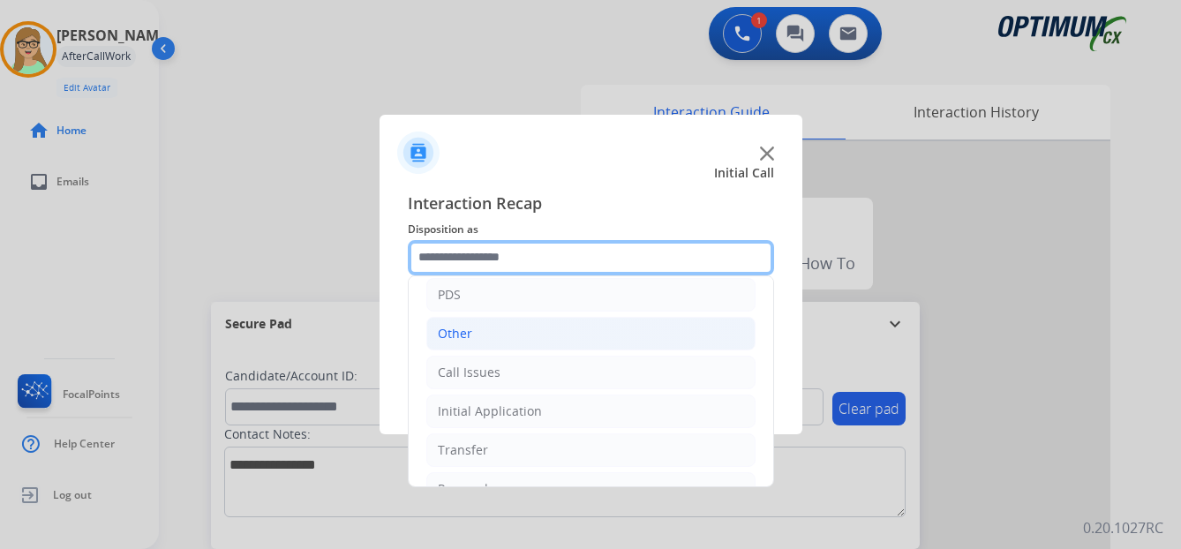
scroll to position [120, 0]
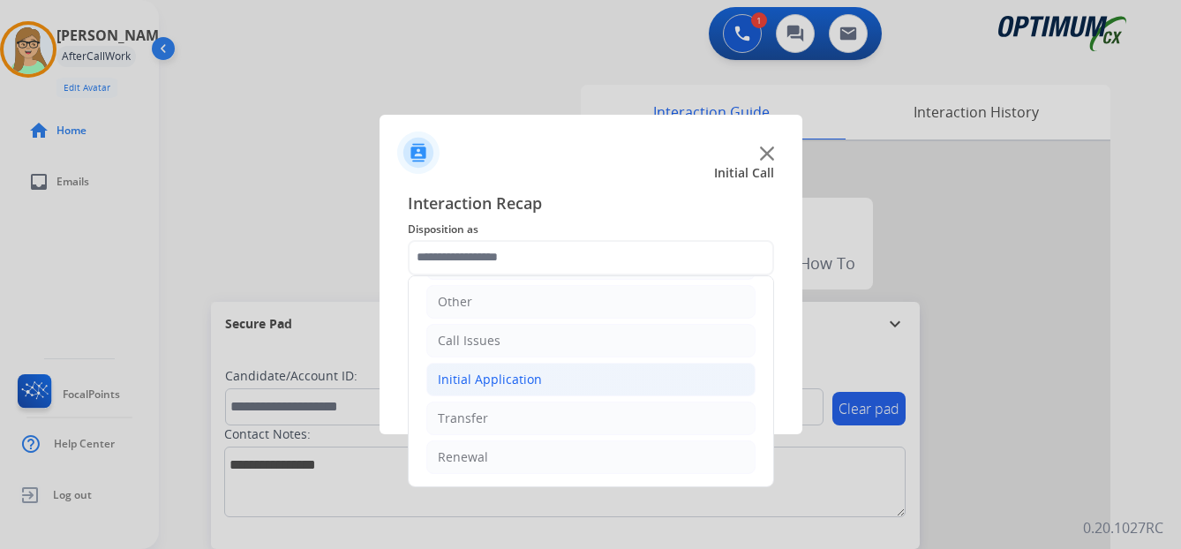
click at [506, 384] on div "Initial Application" at bounding box center [490, 380] width 104 height 18
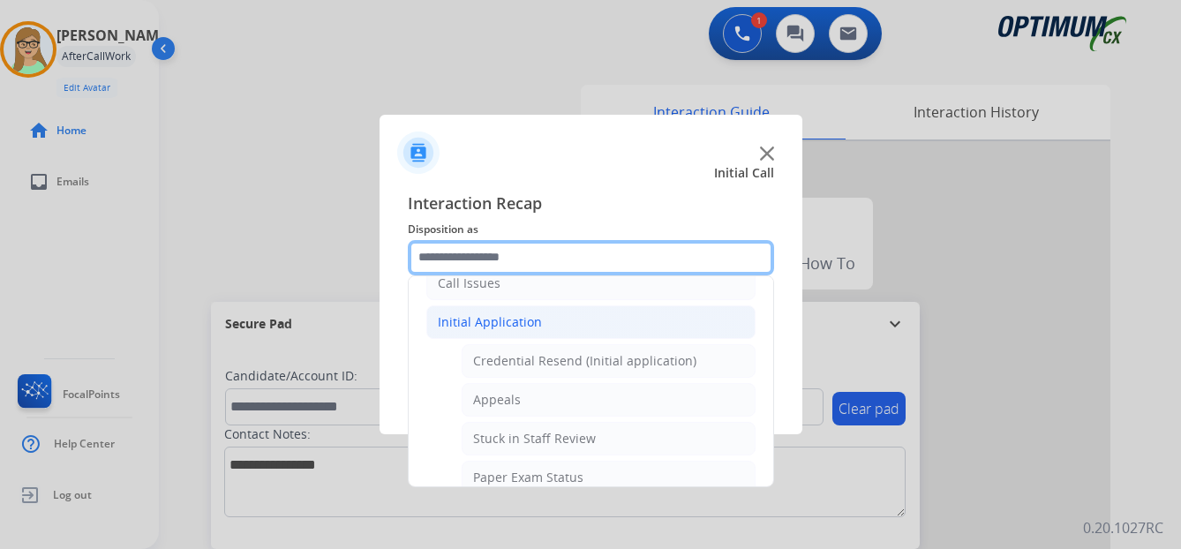
scroll to position [208, 0]
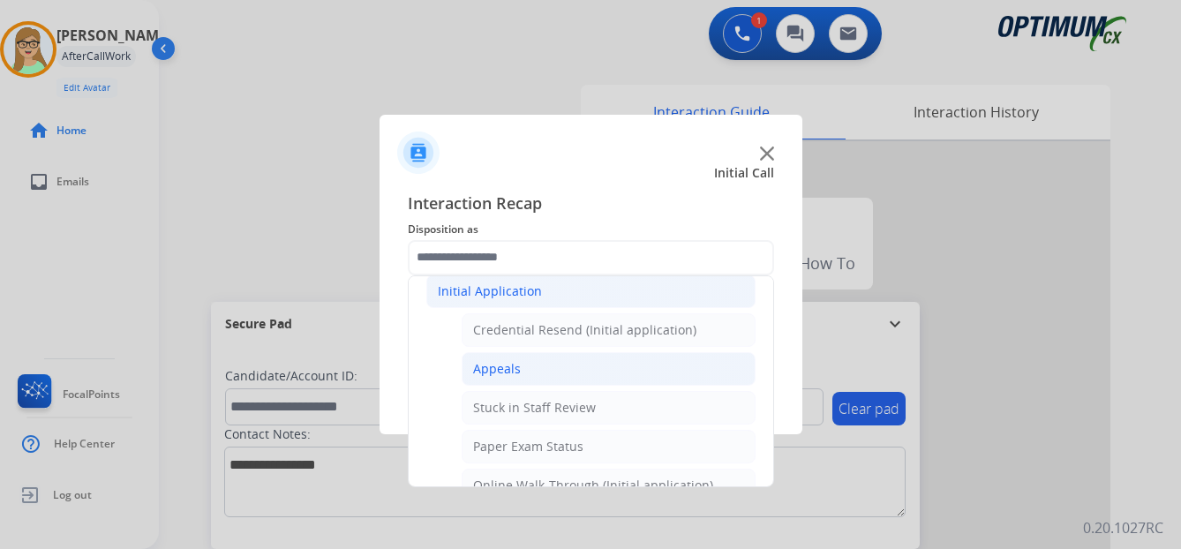
click at [502, 370] on div "Appeals" at bounding box center [497, 369] width 48 height 18
type input "*******"
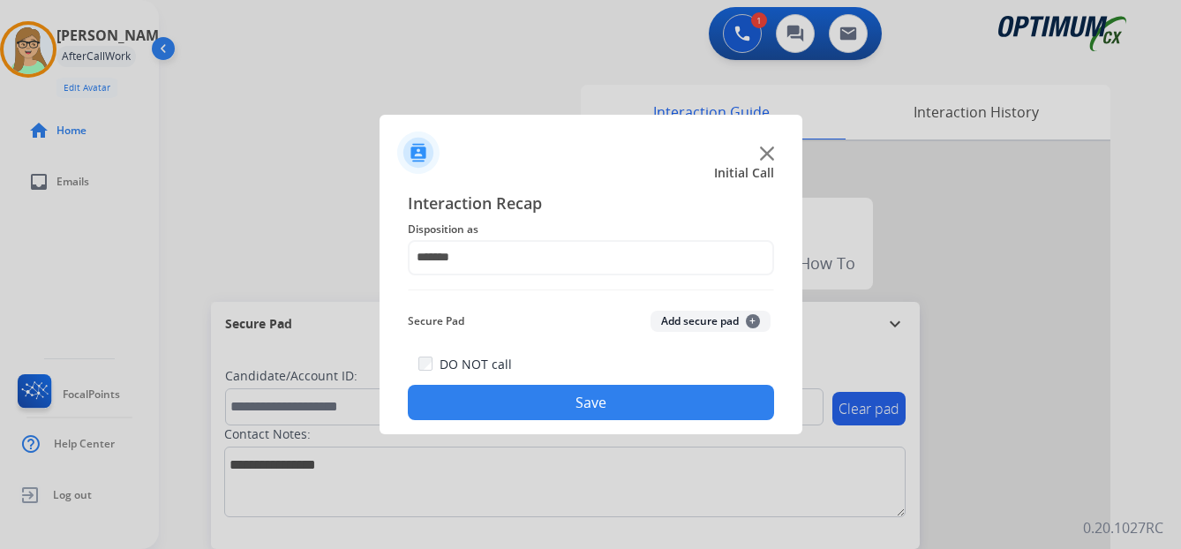
click at [528, 410] on button "Save" at bounding box center [591, 402] width 366 height 35
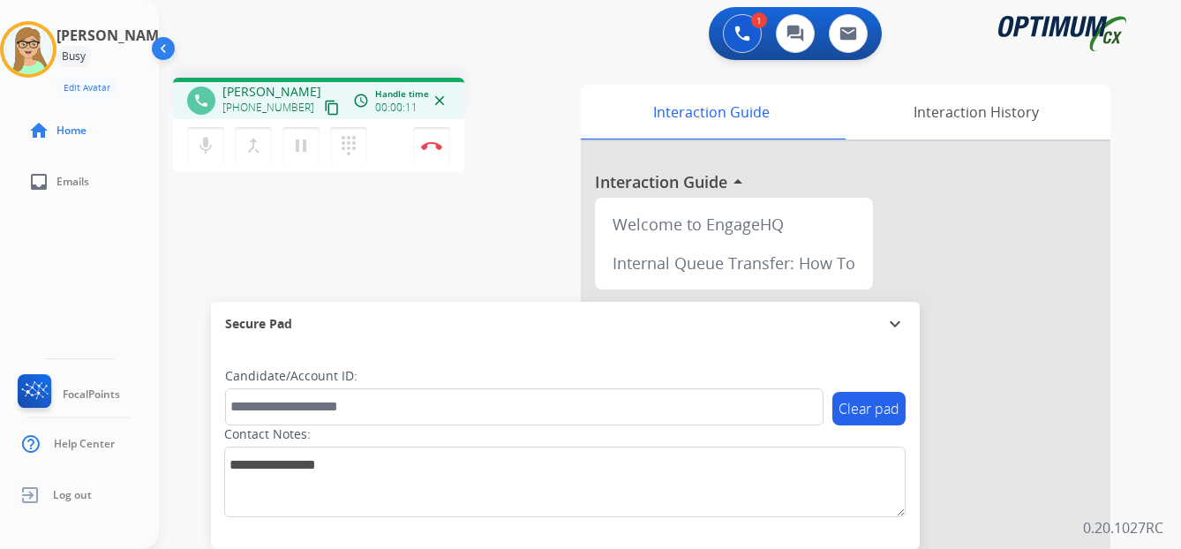
click at [324, 109] on mat-icon "content_copy" at bounding box center [332, 108] width 16 height 16
click at [434, 144] on img at bounding box center [431, 145] width 21 height 9
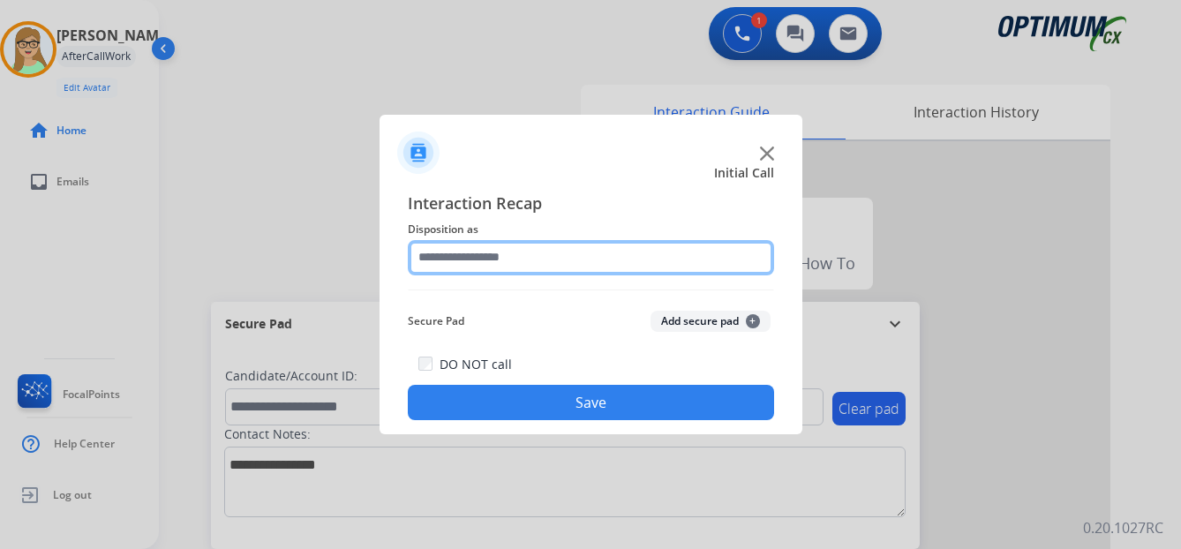
click at [495, 264] on input "text" at bounding box center [591, 257] width 366 height 35
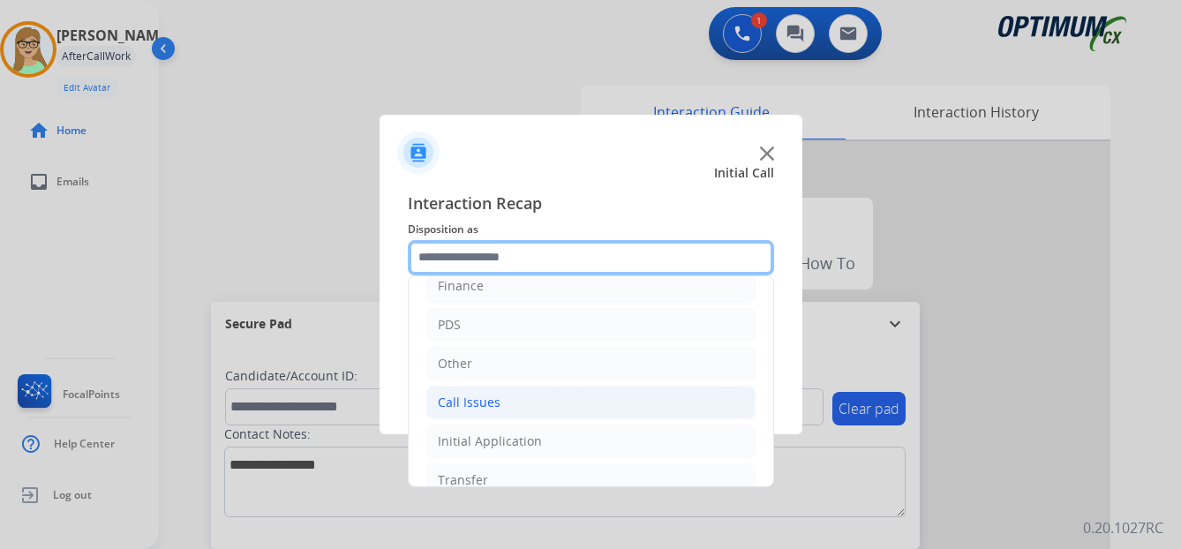
scroll to position [120, 0]
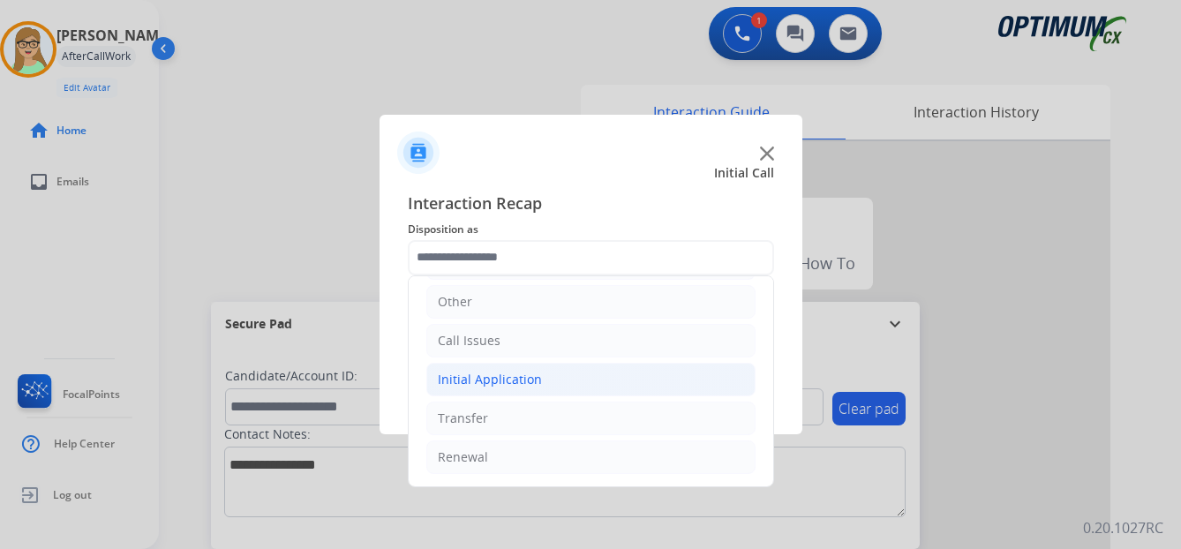
click at [510, 377] on div "Initial Application" at bounding box center [490, 380] width 104 height 18
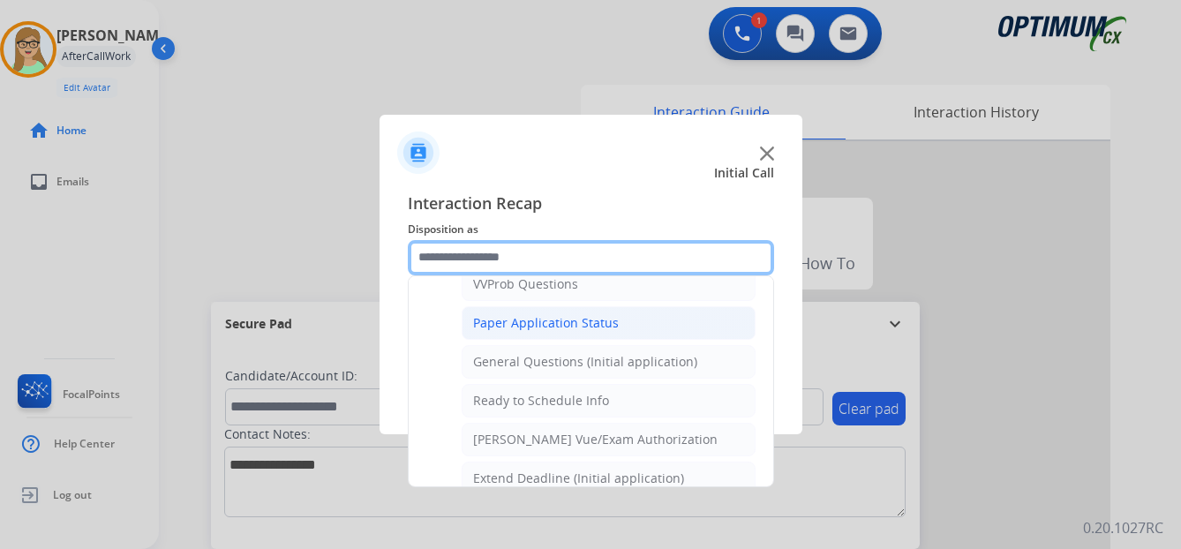
scroll to position [1003, 0]
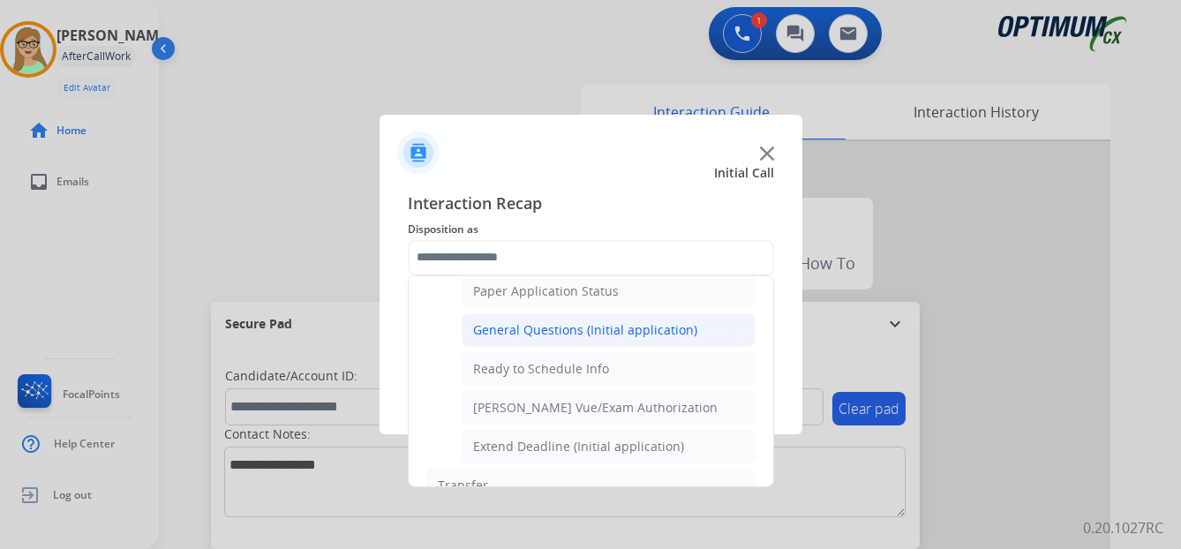
click at [523, 325] on div "General Questions (Initial application)" at bounding box center [585, 330] width 224 height 18
type input "**********"
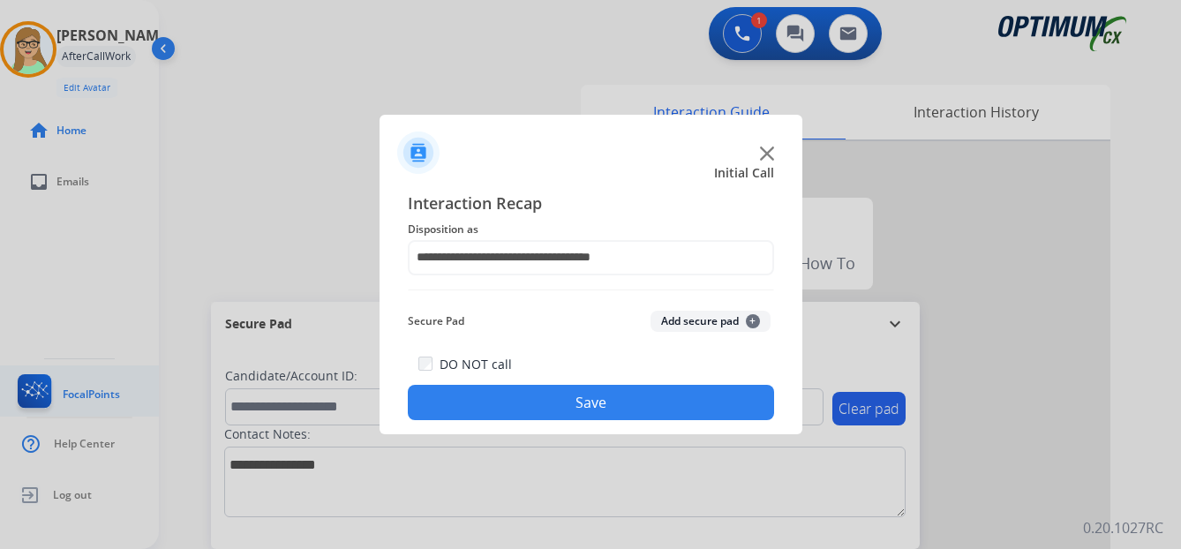
drag, startPoint x: 472, startPoint y: 396, endPoint x: 28, endPoint y: 393, distance: 443.3
click at [464, 396] on button "Save" at bounding box center [591, 402] width 366 height 35
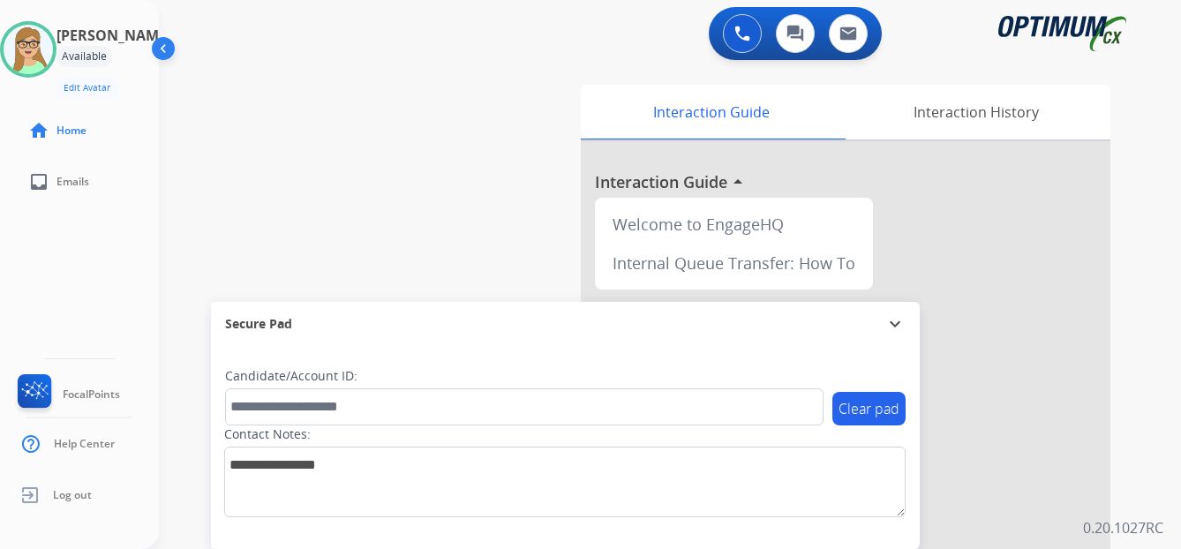
click at [53, 296] on div "[PERSON_NAME] Edit Avatar Agent: [PERSON_NAME] Profile: OCX Training home Home …" at bounding box center [79, 274] width 159 height 549
click at [74, 499] on span "Log out" at bounding box center [72, 495] width 39 height 14
